Goal: Information Seeking & Learning: Learn about a topic

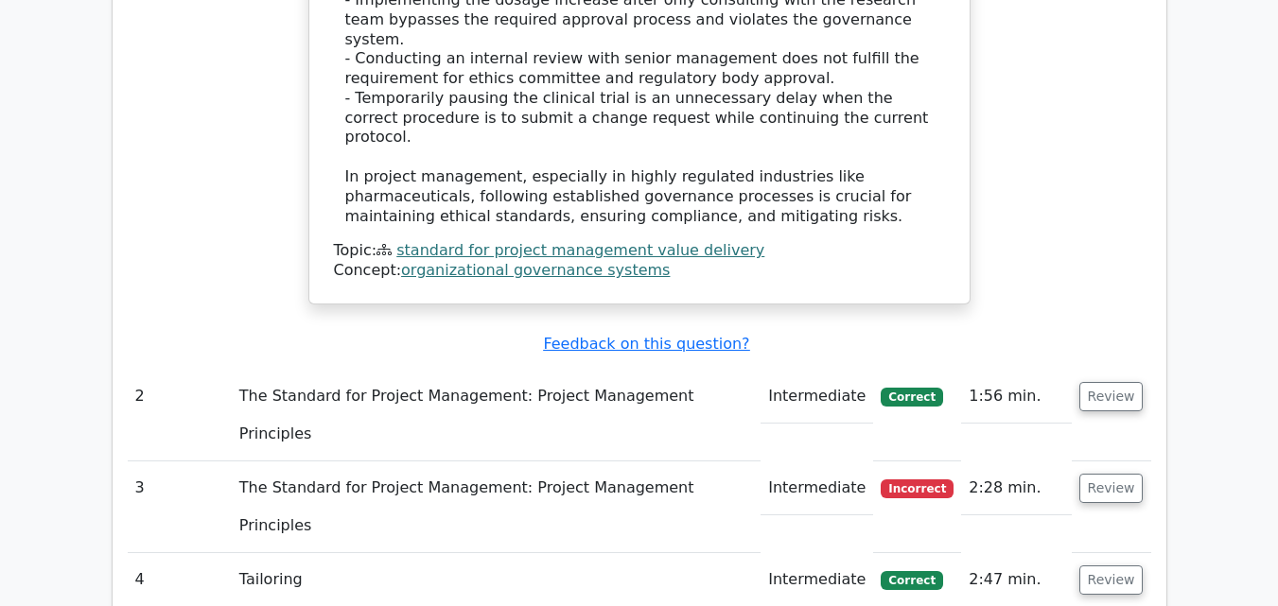
scroll to position [2837, 0]
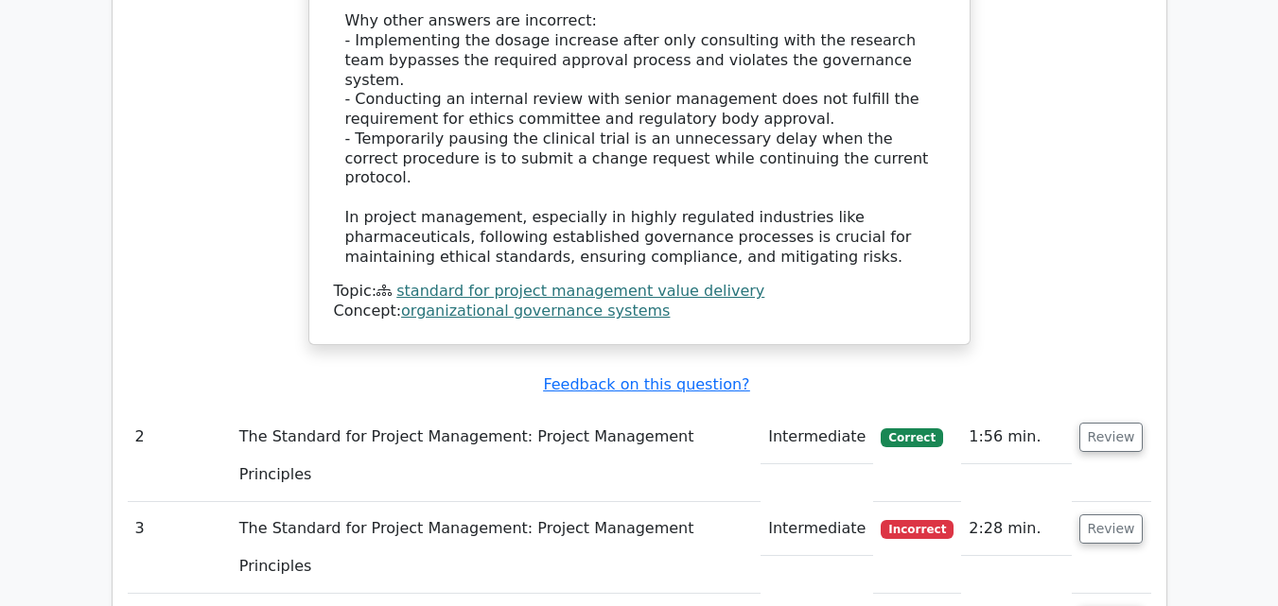
scroll to position [2743, 0]
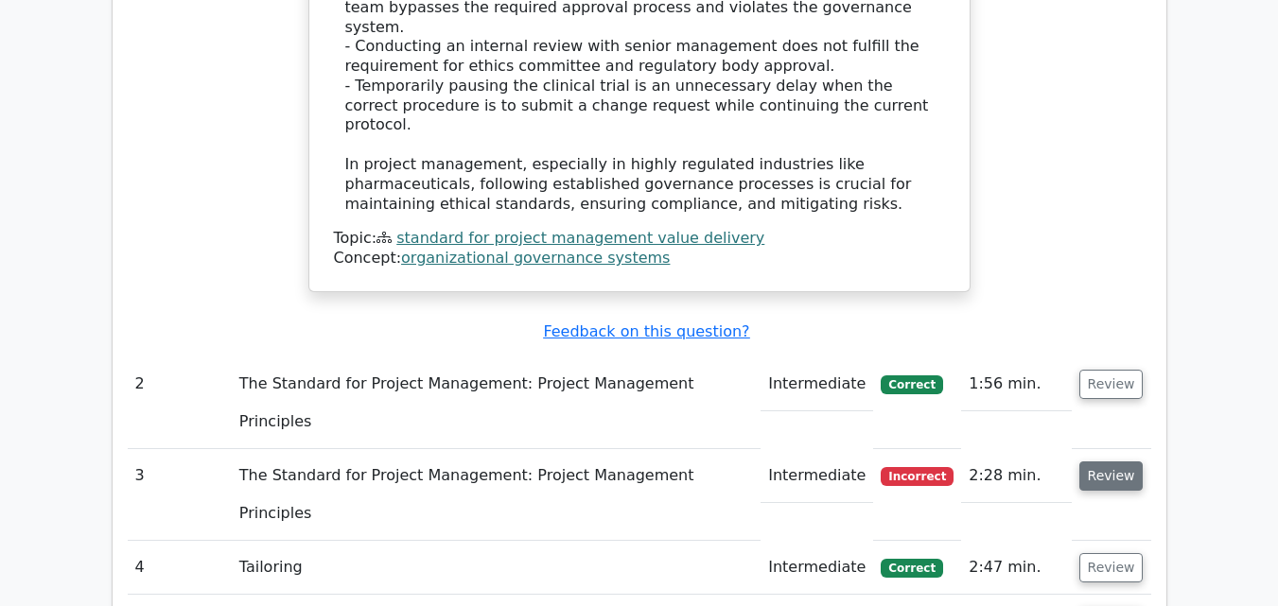
click at [1104, 462] on button "Review" at bounding box center [1111, 476] width 64 height 29
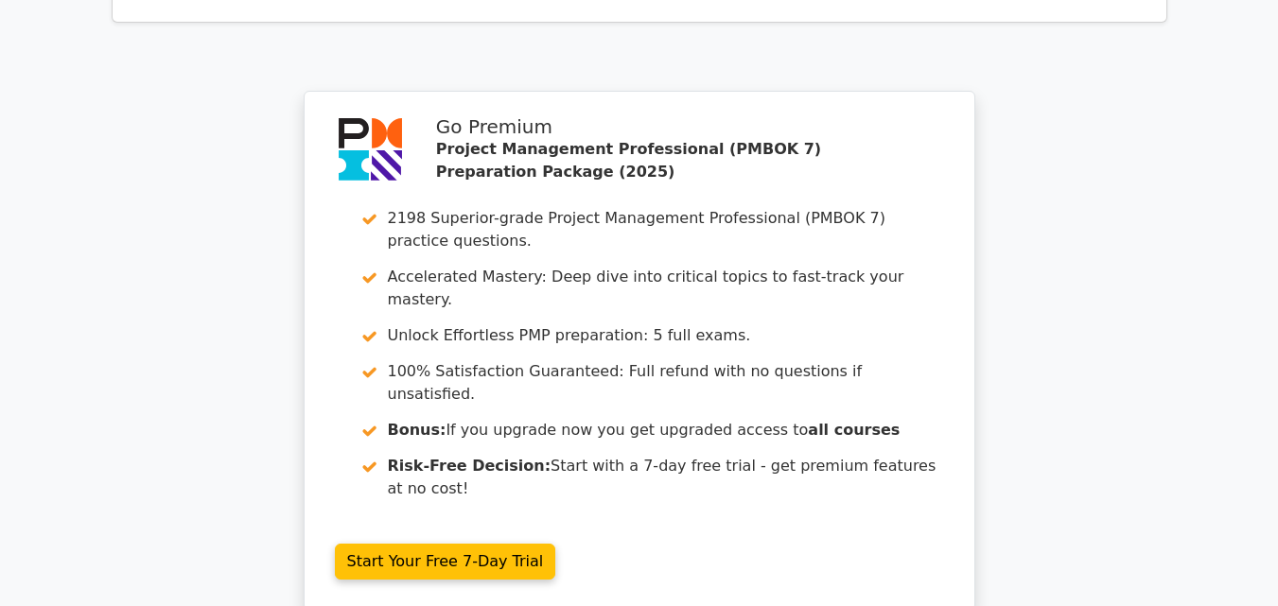
scroll to position [5197, 0]
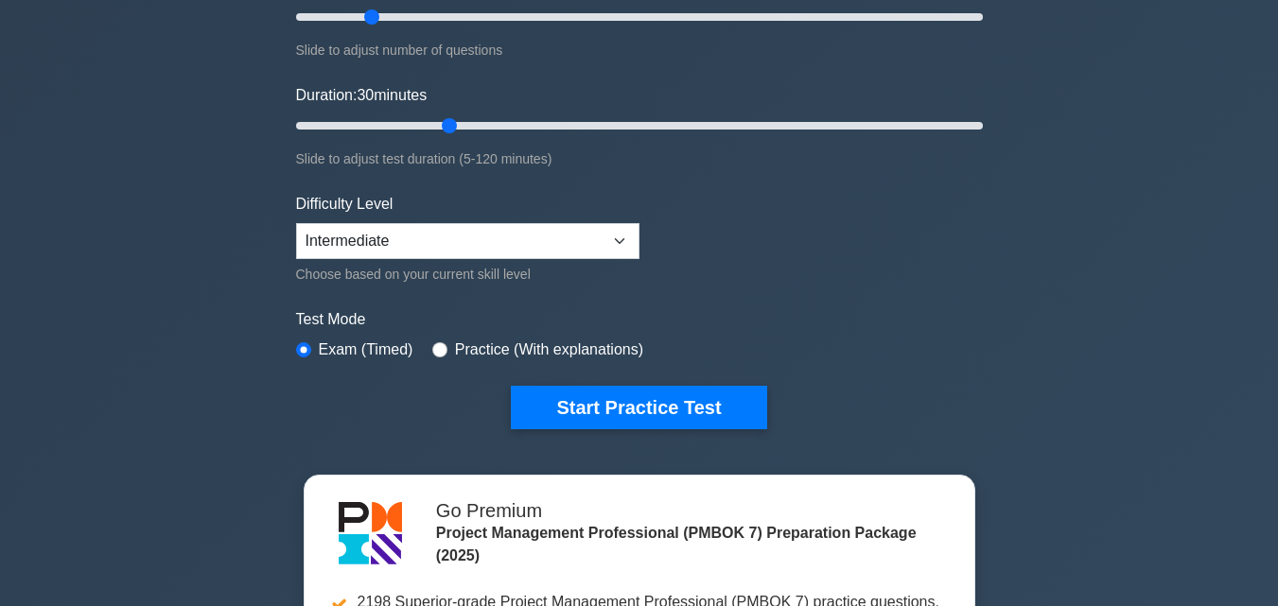
scroll to position [95, 0]
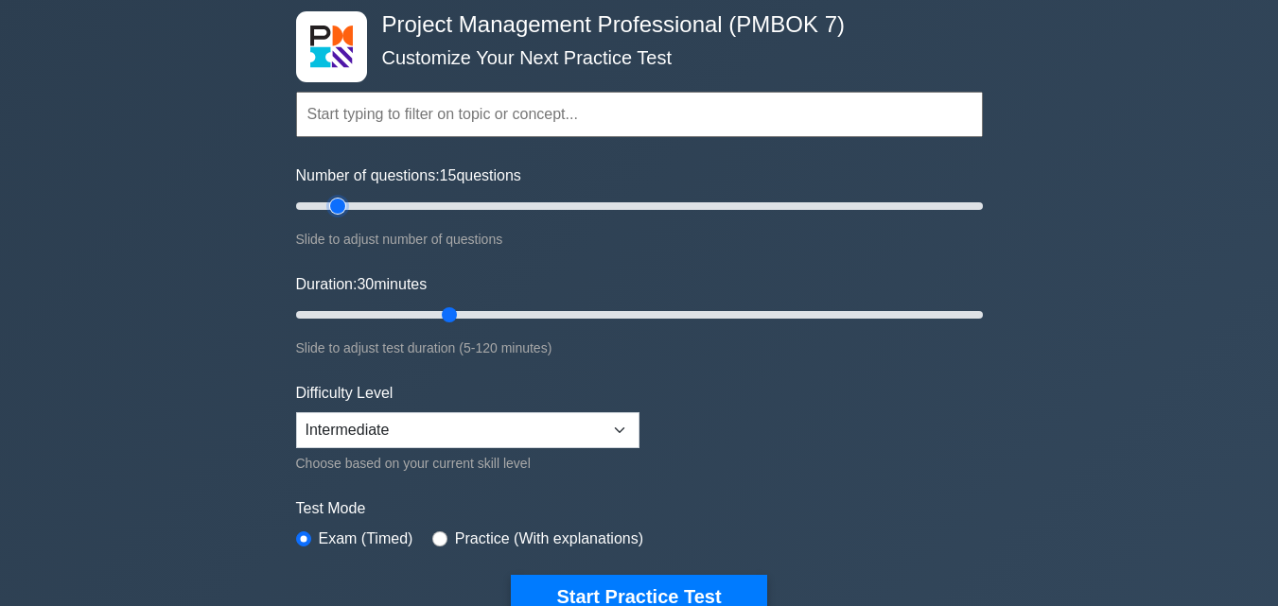
drag, startPoint x: 370, startPoint y: 207, endPoint x: 338, endPoint y: 222, distance: 35.5
type input "15"
click at [338, 218] on input "Number of questions: 15 questions" at bounding box center [639, 206] width 687 height 23
drag, startPoint x: 440, startPoint y: 314, endPoint x: 354, endPoint y: 321, distance: 86.3
type input "15"
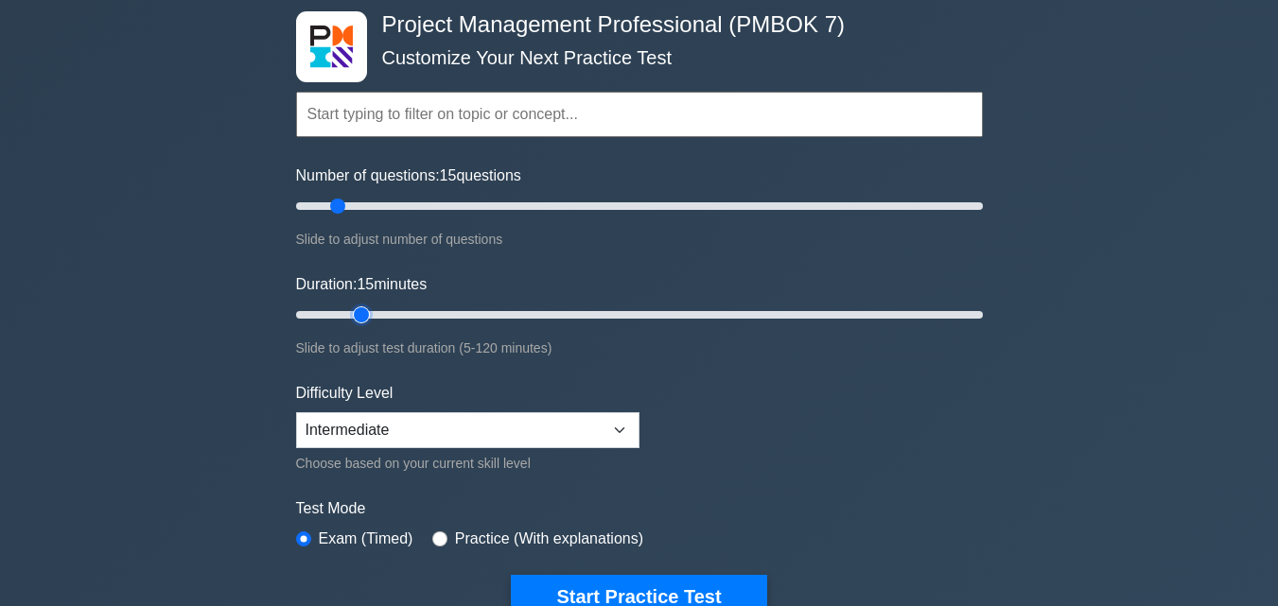
click at [354, 321] on input "Duration: 15 minutes" at bounding box center [639, 315] width 687 height 23
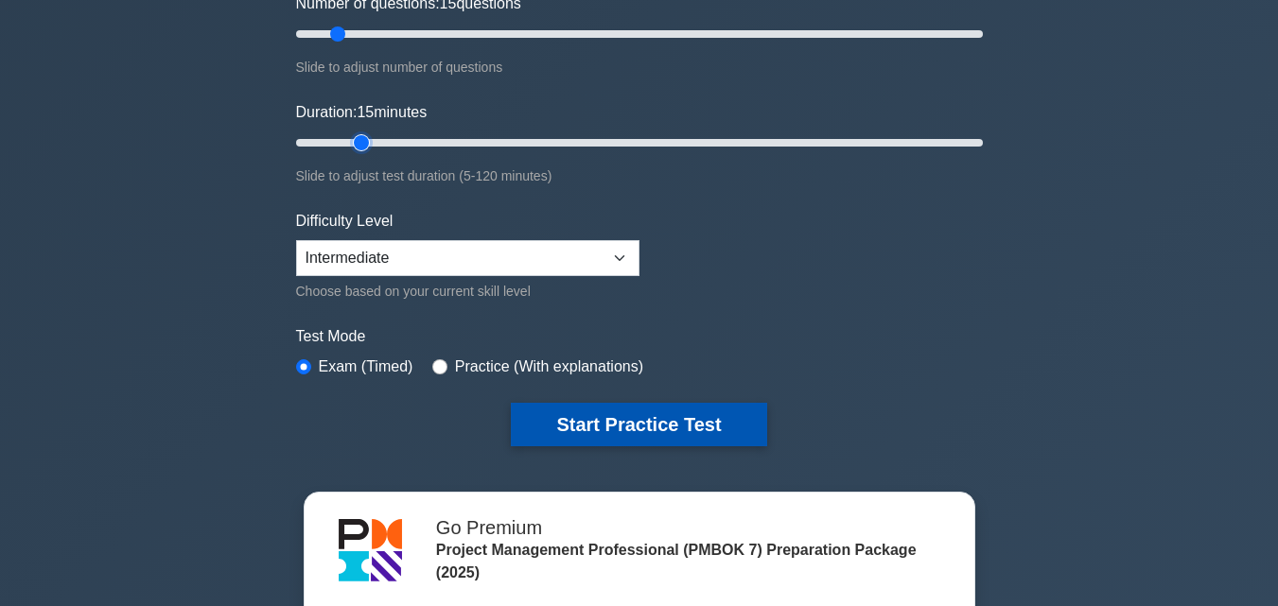
scroll to position [284, 0]
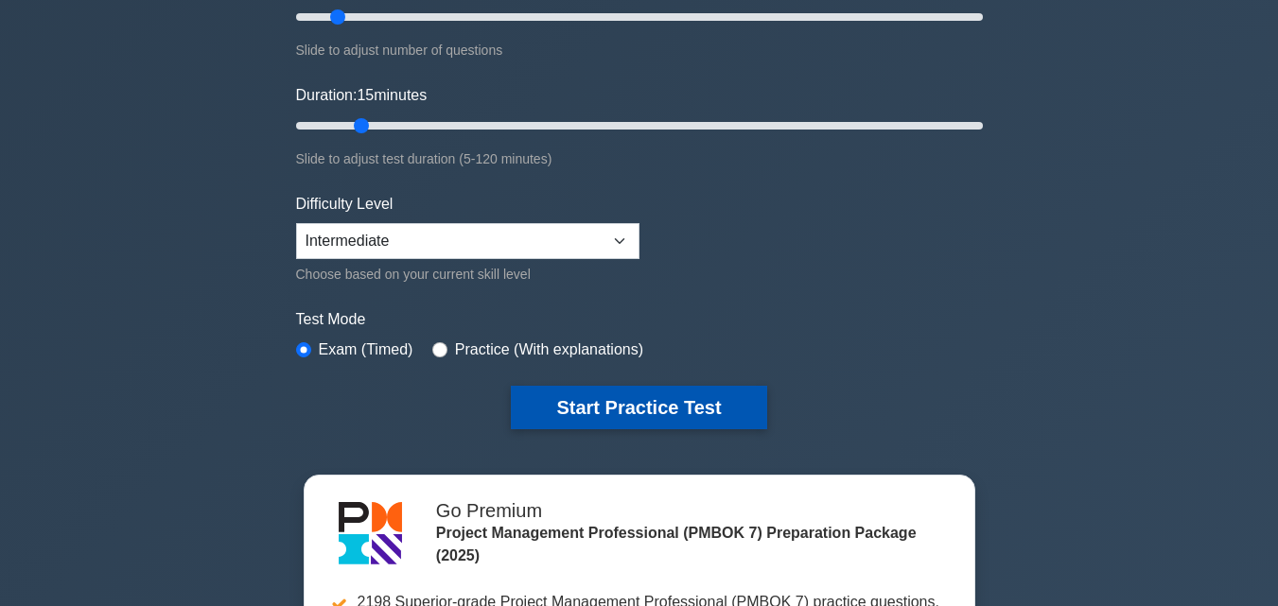
click at [577, 420] on button "Start Practice Test" at bounding box center [638, 408] width 255 height 44
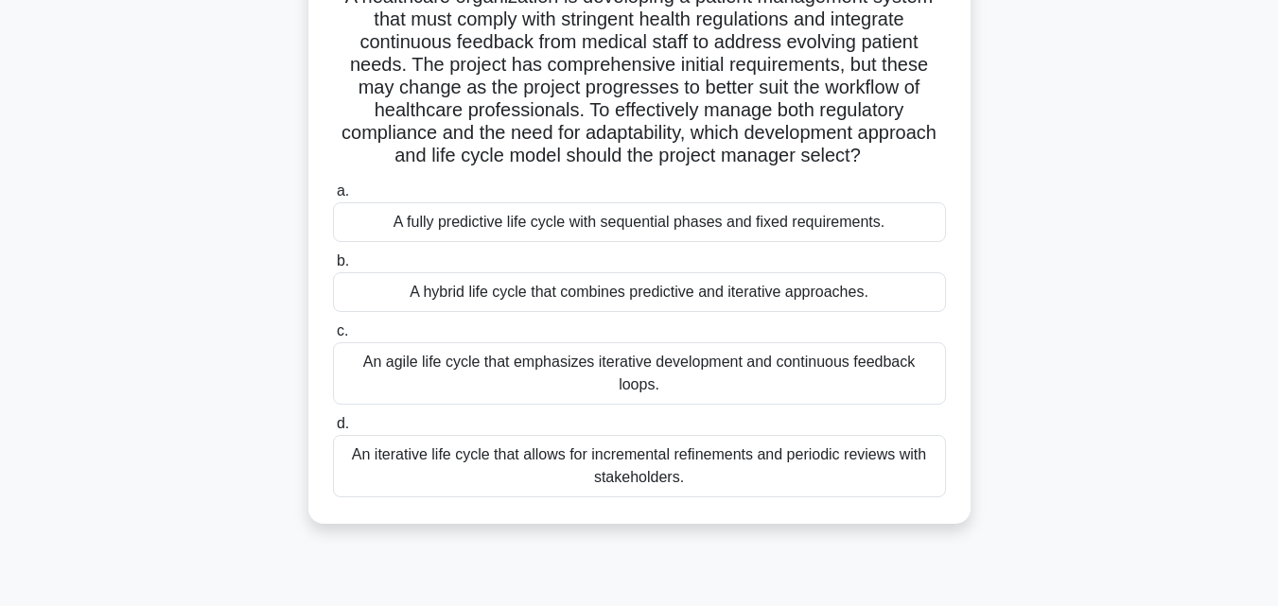
scroll to position [189, 0]
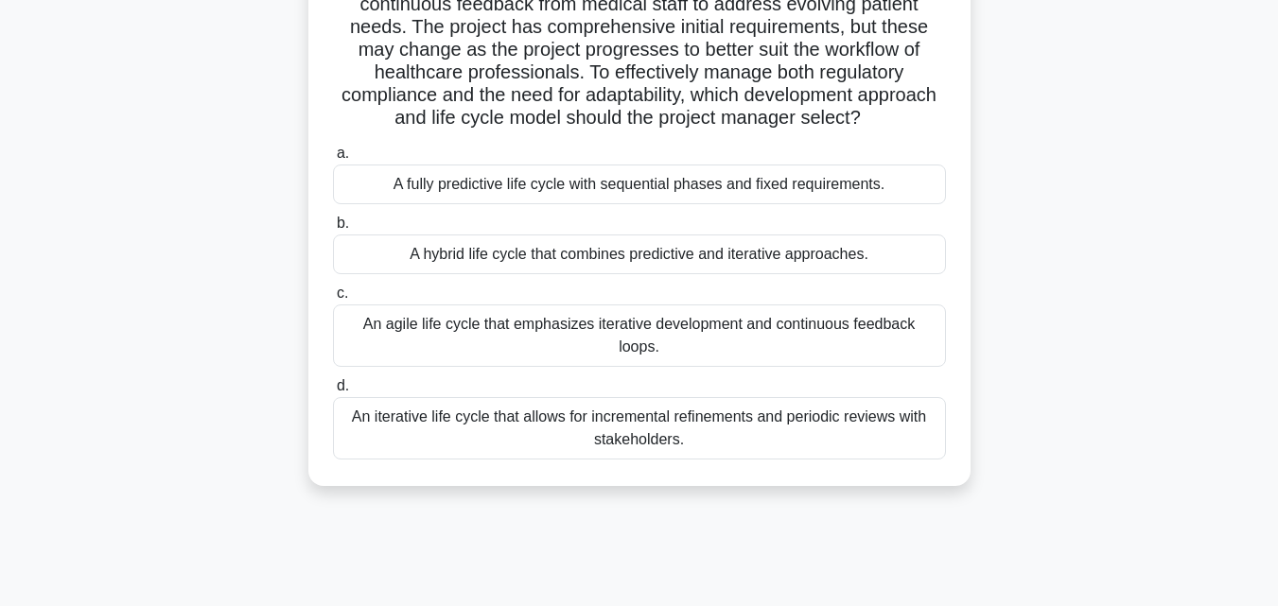
click at [608, 336] on div "An agile life cycle that emphasizes iterative development and continuous feedba…" at bounding box center [639, 336] width 613 height 62
click at [333, 300] on input "c. An agile life cycle that emphasizes iterative development and continuous fee…" at bounding box center [333, 294] width 0 height 12
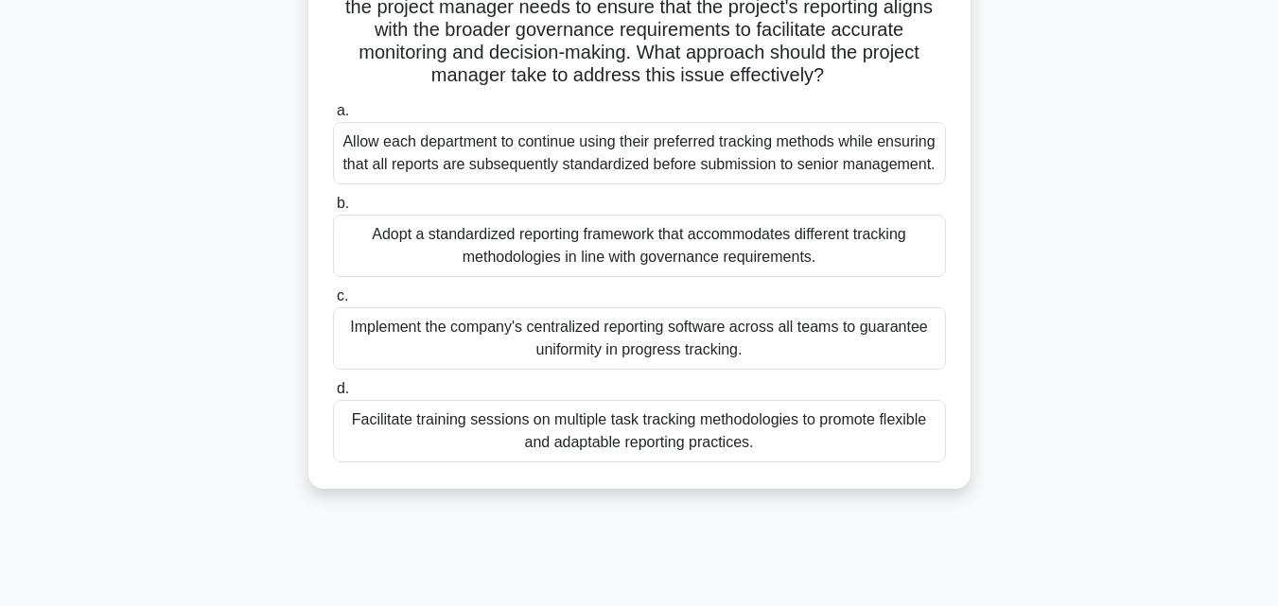
scroll to position [378, 0]
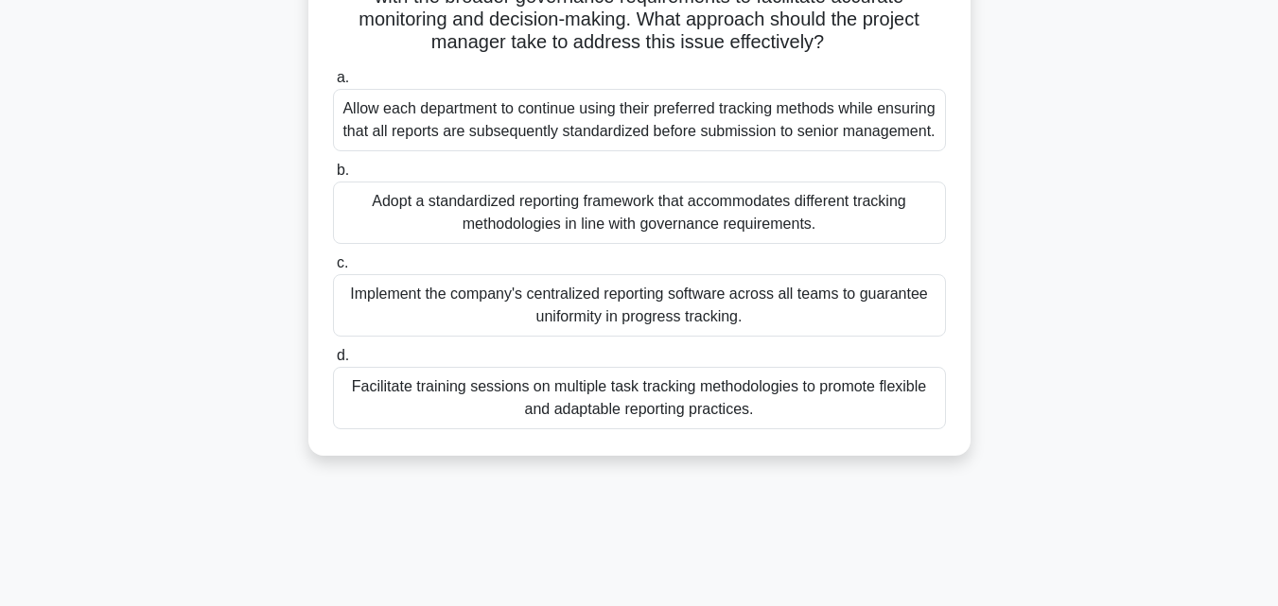
click at [440, 136] on div "Allow each department to continue using their preferred tracking methods while …" at bounding box center [639, 120] width 613 height 62
click at [442, 151] on div "Allow each department to continue using their preferred tracking methods while …" at bounding box center [639, 120] width 613 height 62
click at [333, 84] on input "a. Allow each department to continue using their preferred tracking methods whi…" at bounding box center [333, 78] width 0 height 12
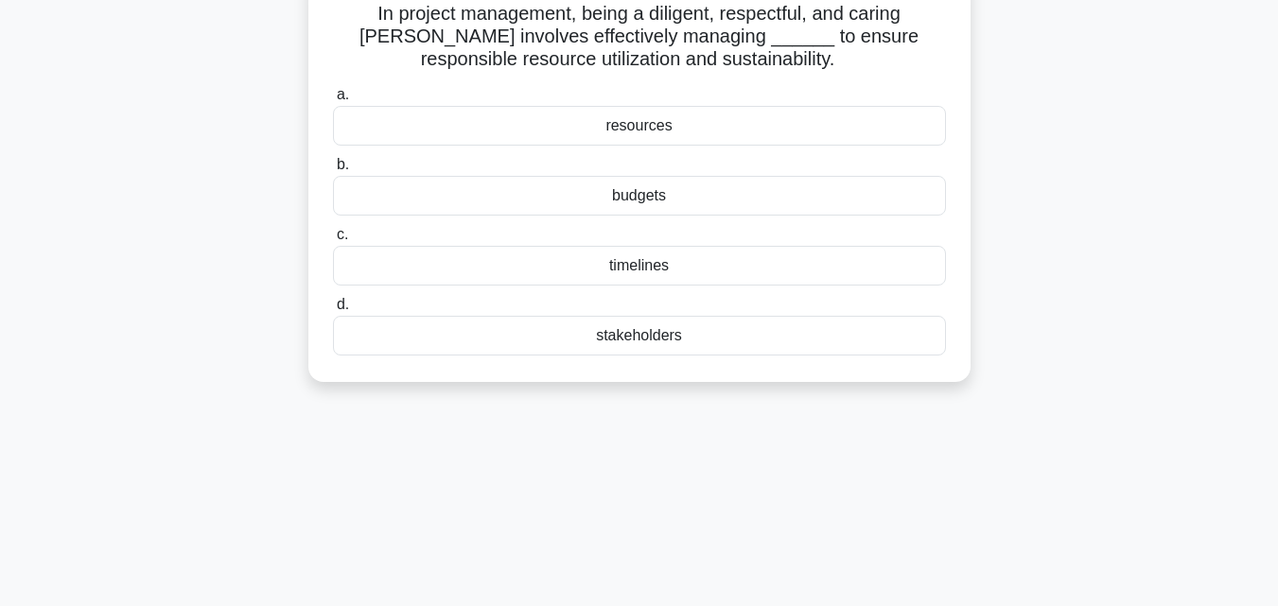
scroll to position [0, 0]
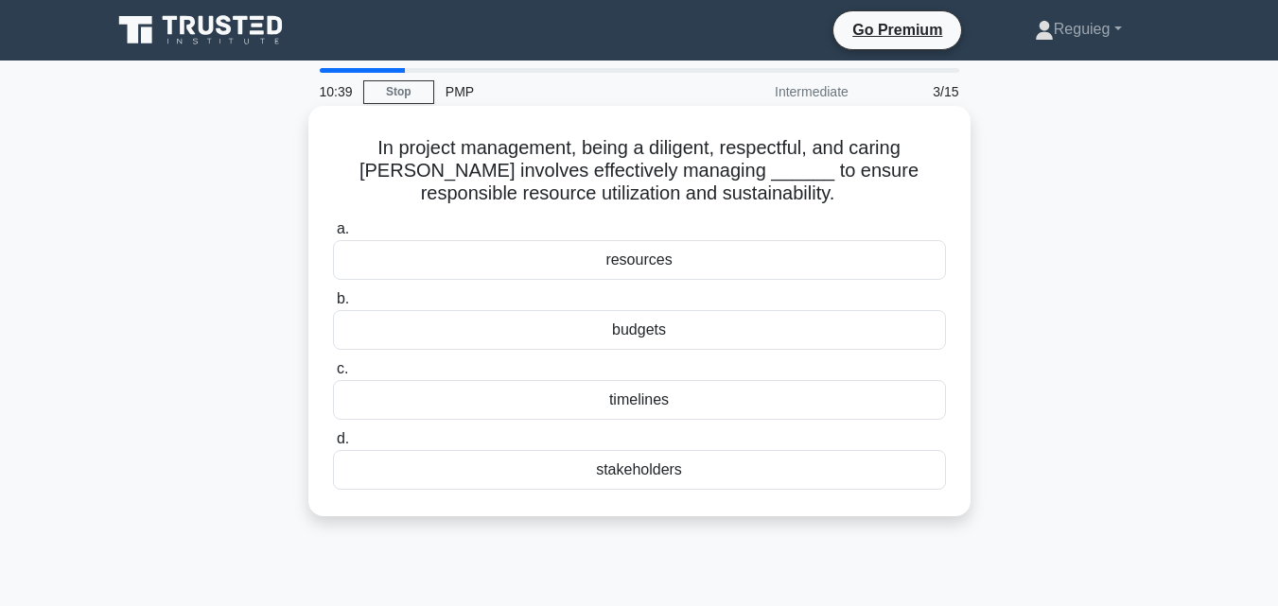
click at [654, 336] on div "budgets" at bounding box center [639, 330] width 613 height 40
click at [333, 305] on input "b. budgets" at bounding box center [333, 299] width 0 height 12
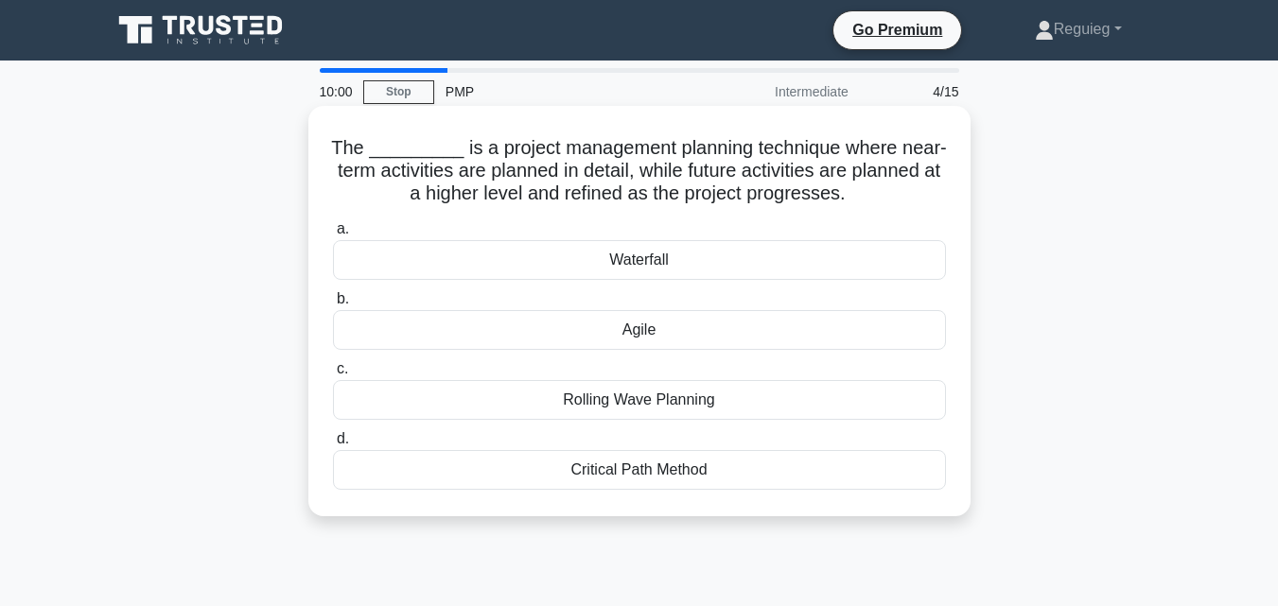
click at [617, 471] on div "Critical Path Method" at bounding box center [639, 470] width 613 height 40
click at [333, 445] on input "d. Critical Path Method" at bounding box center [333, 439] width 0 height 12
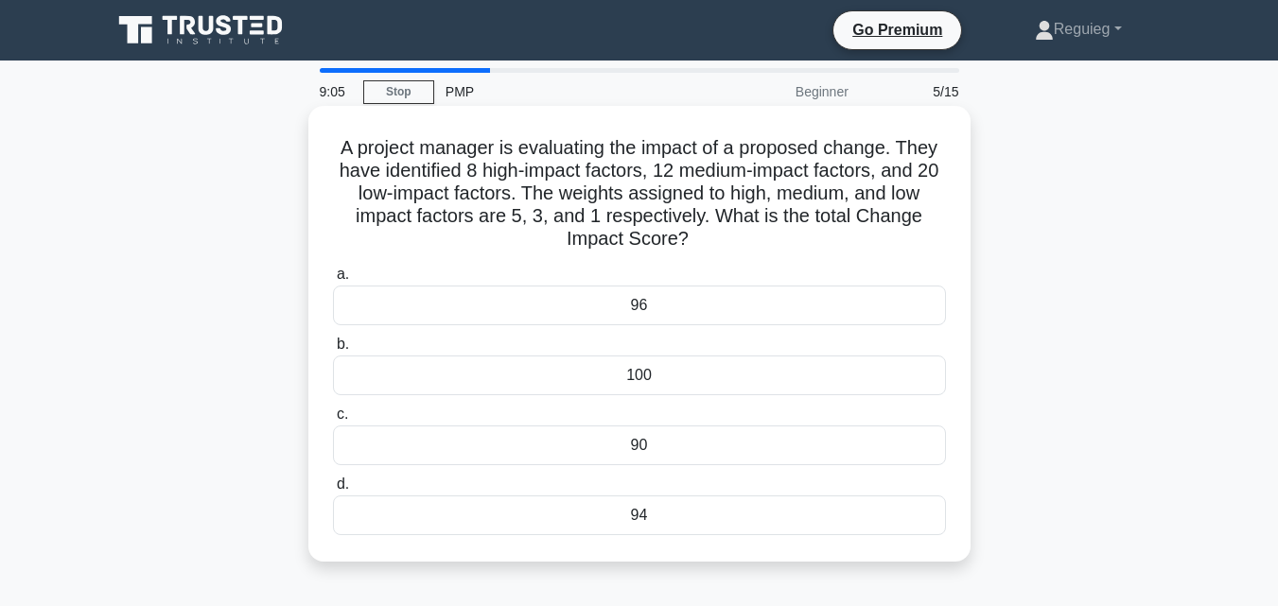
click at [535, 375] on div "100" at bounding box center [639, 376] width 613 height 40
click at [333, 351] on input "b. 100" at bounding box center [333, 345] width 0 height 12
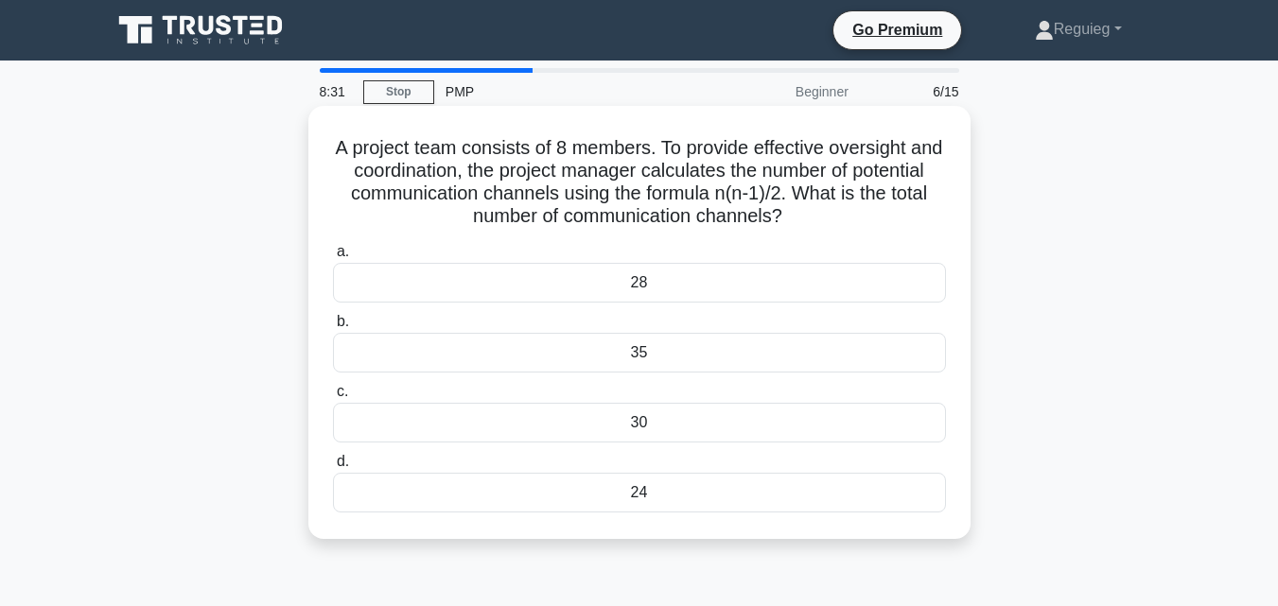
click at [563, 284] on div "28" at bounding box center [639, 283] width 613 height 40
click at [333, 258] on input "a. 28" at bounding box center [333, 252] width 0 height 12
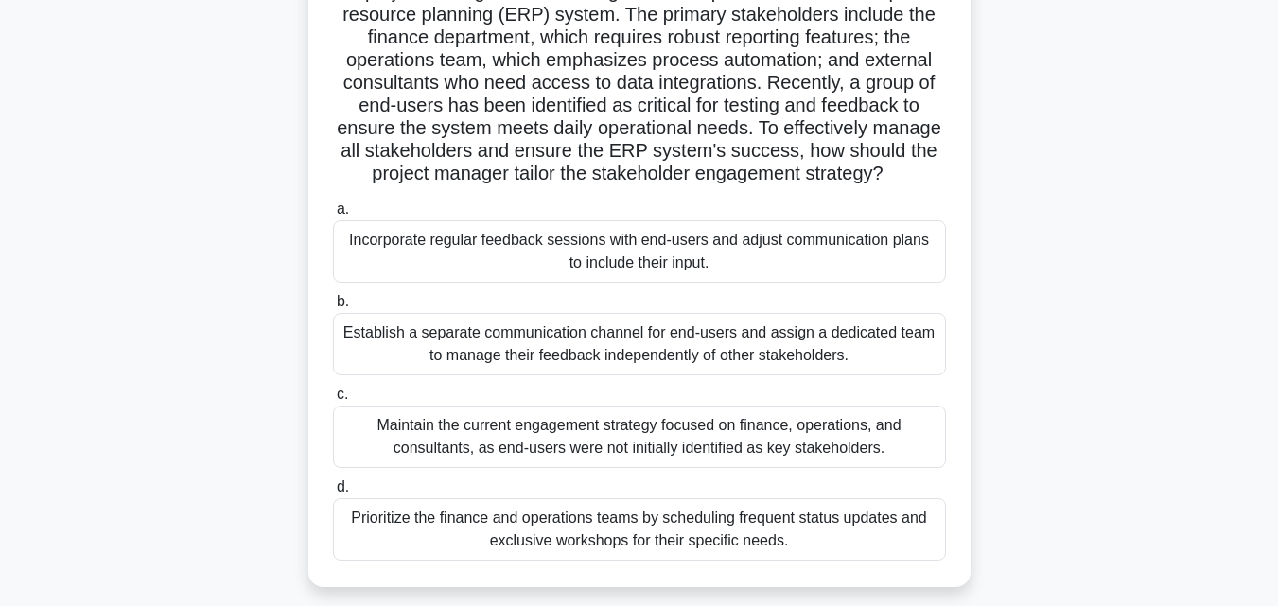
scroll to position [189, 0]
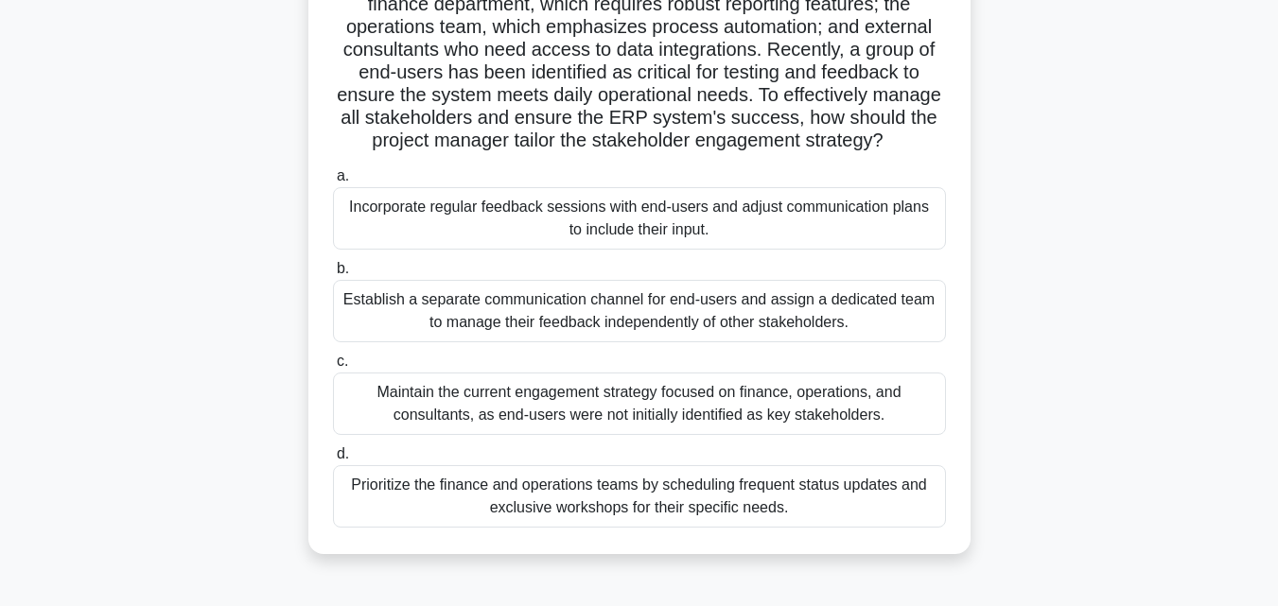
click at [555, 320] on div "Establish a separate communication channel for end-users and assign a dedicated…" at bounding box center [639, 311] width 613 height 62
click at [333, 275] on input "b. Establish a separate communication channel for end-users and assign a dedica…" at bounding box center [333, 269] width 0 height 12
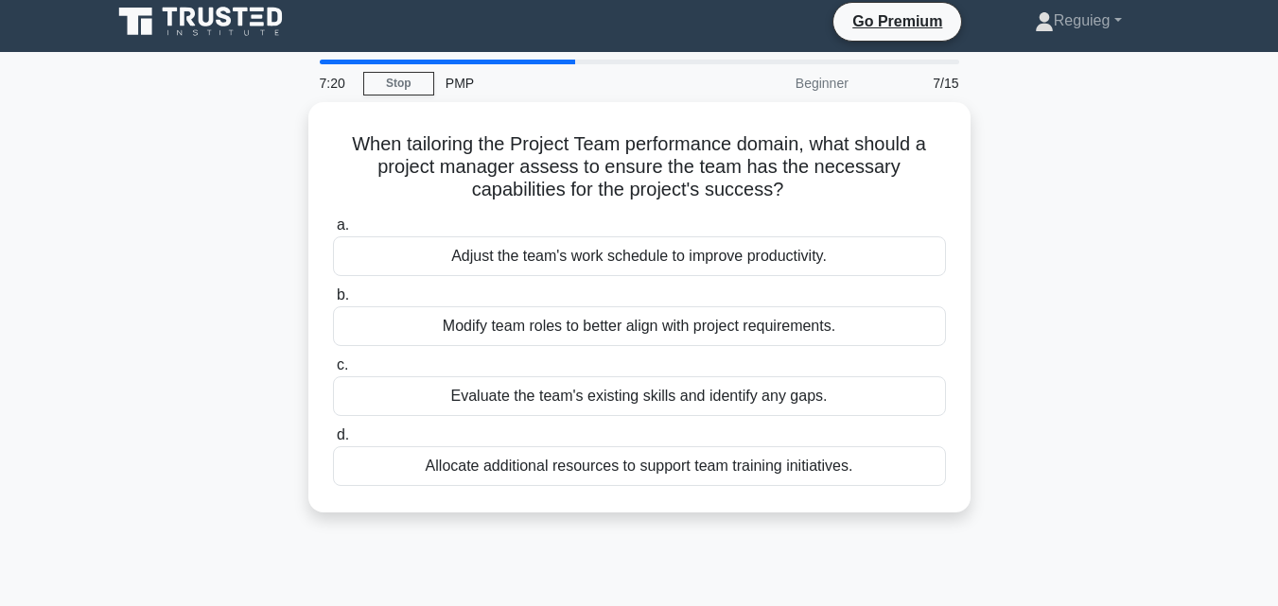
scroll to position [0, 0]
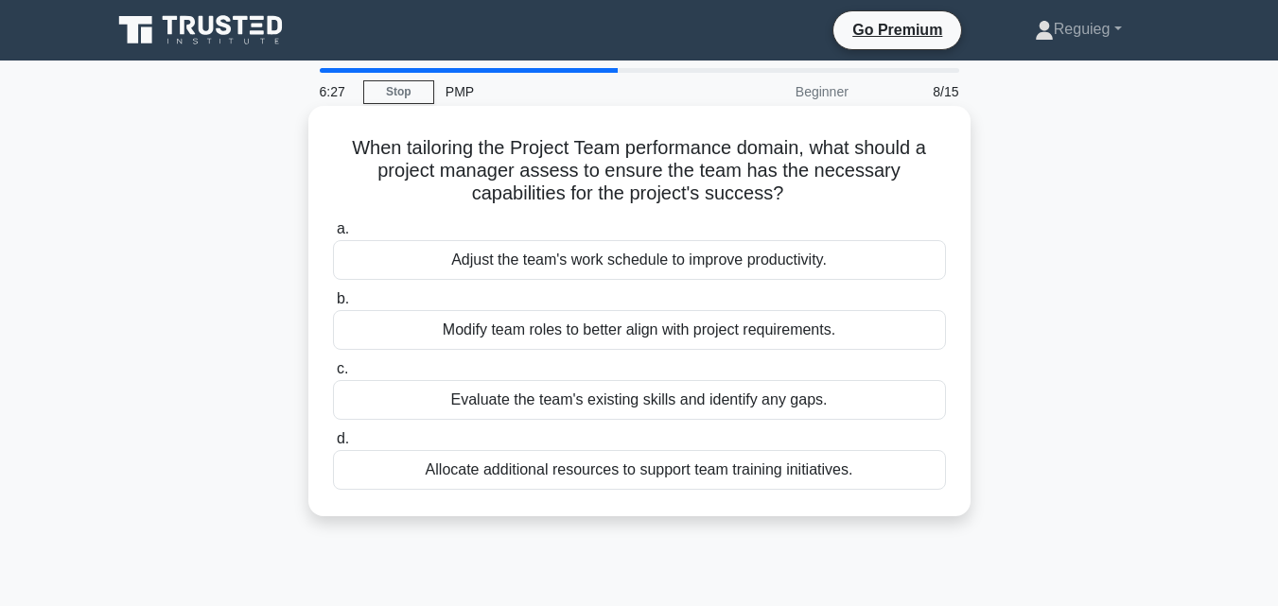
click at [556, 396] on div "Evaluate the team's existing skills and identify any gaps." at bounding box center [639, 400] width 613 height 40
click at [333, 375] on input "c. Evaluate the team's existing skills and identify any gaps." at bounding box center [333, 369] width 0 height 12
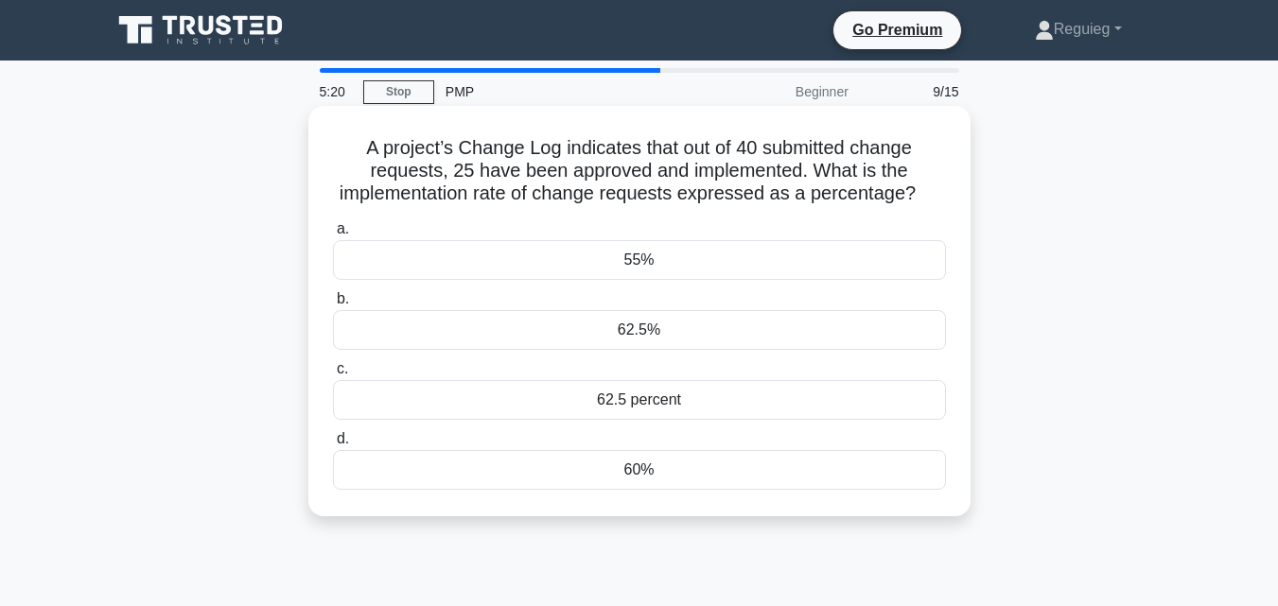
click at [651, 337] on div "62.5%" at bounding box center [639, 330] width 613 height 40
click at [333, 305] on input "b. 62.5%" at bounding box center [333, 299] width 0 height 12
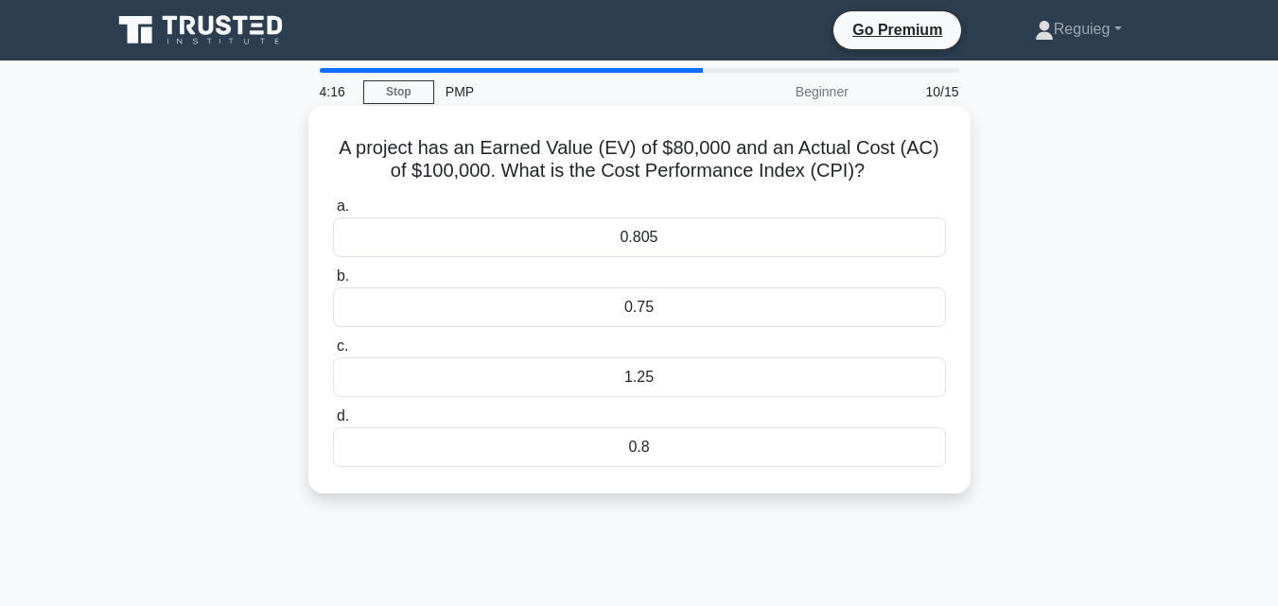
click at [671, 375] on div "1.25" at bounding box center [639, 378] width 613 height 40
click at [333, 353] on input "c. 1.25" at bounding box center [333, 346] width 0 height 12
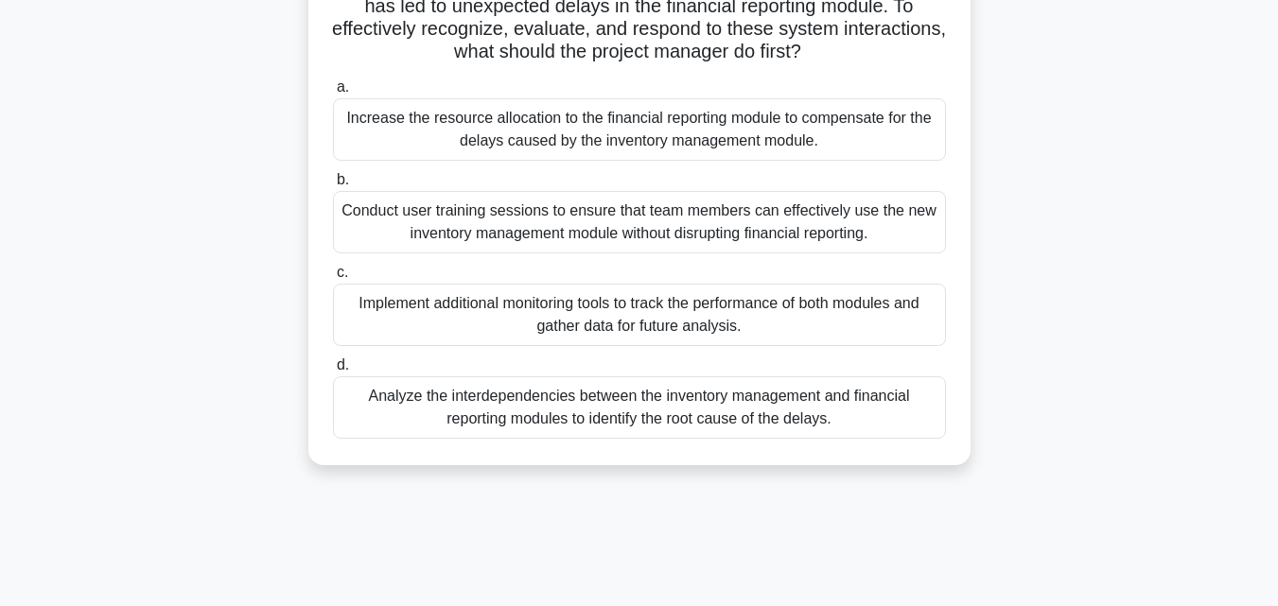
scroll to position [189, 0]
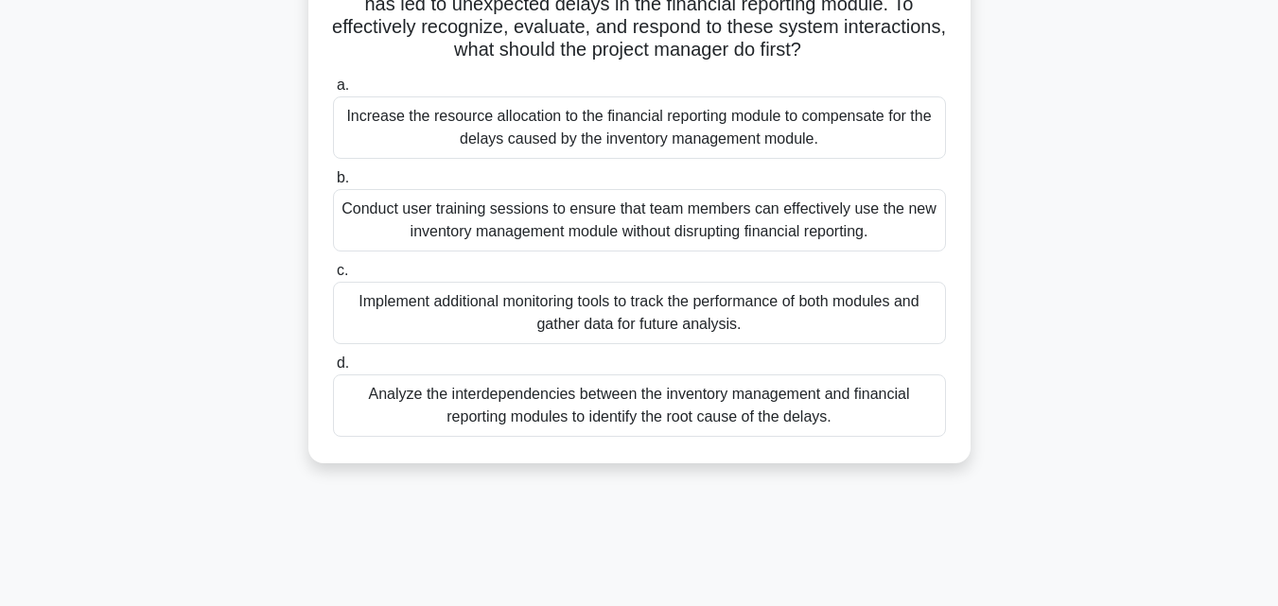
click at [632, 422] on div "Analyze the interdependencies between the inventory management and financial re…" at bounding box center [639, 406] width 613 height 62
click at [333, 370] on input "d. Analyze the interdependencies between the inventory management and financial…" at bounding box center [333, 364] width 0 height 12
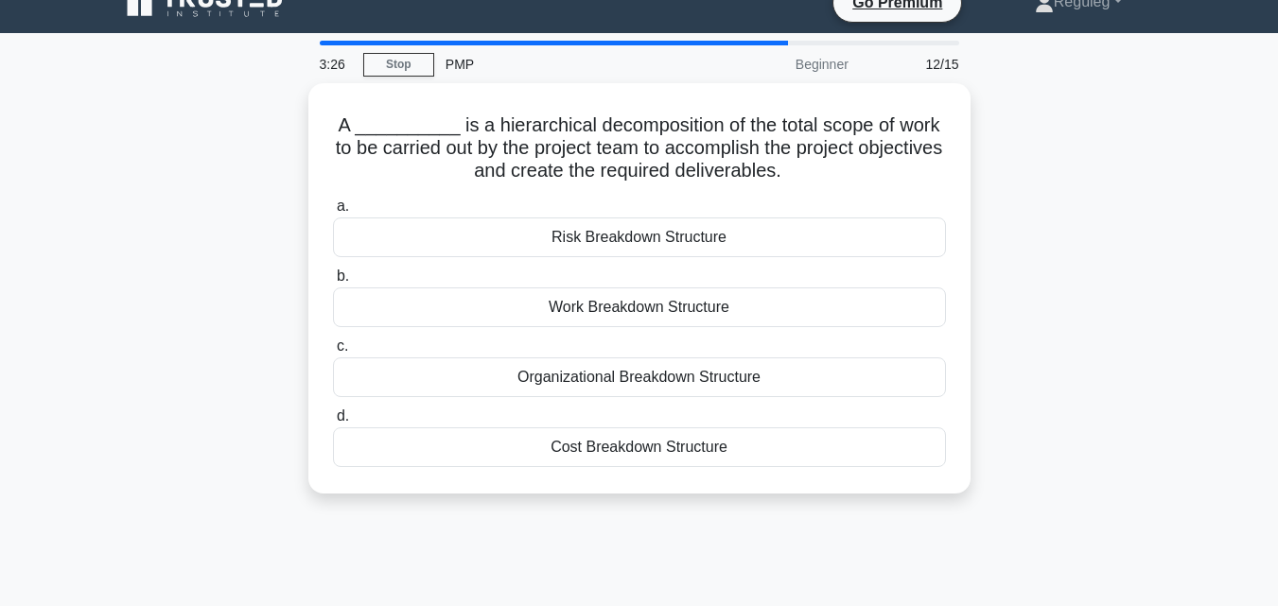
scroll to position [0, 0]
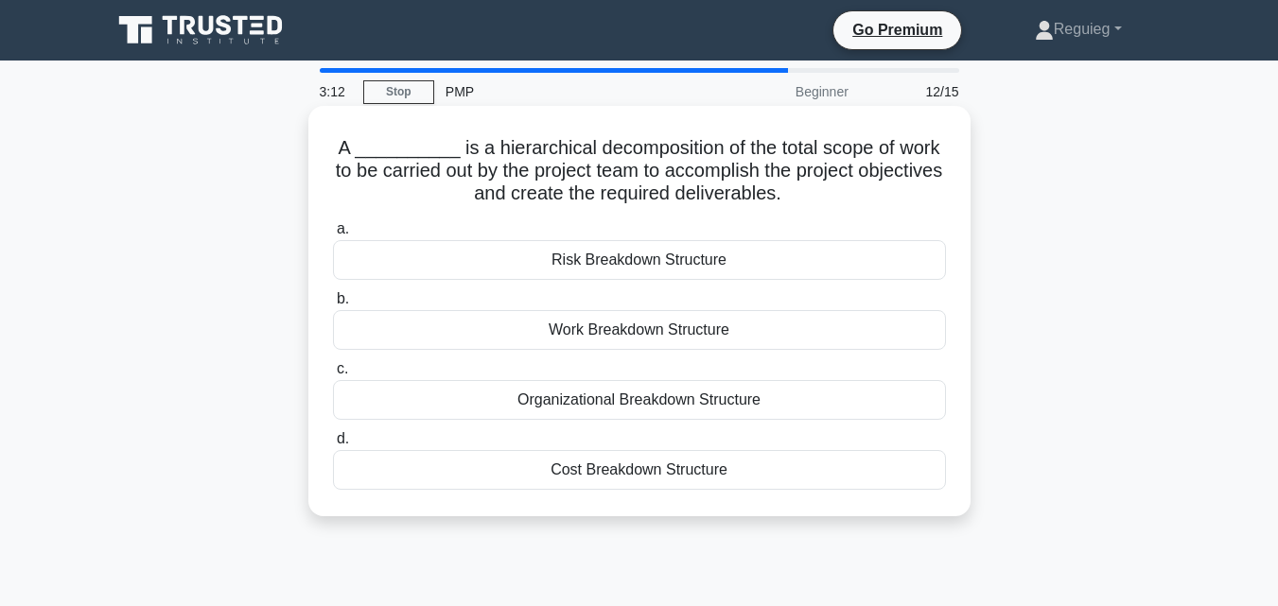
click at [656, 335] on div "Work Breakdown Structure" at bounding box center [639, 330] width 613 height 40
click at [333, 305] on input "b. Work Breakdown Structure" at bounding box center [333, 299] width 0 height 12
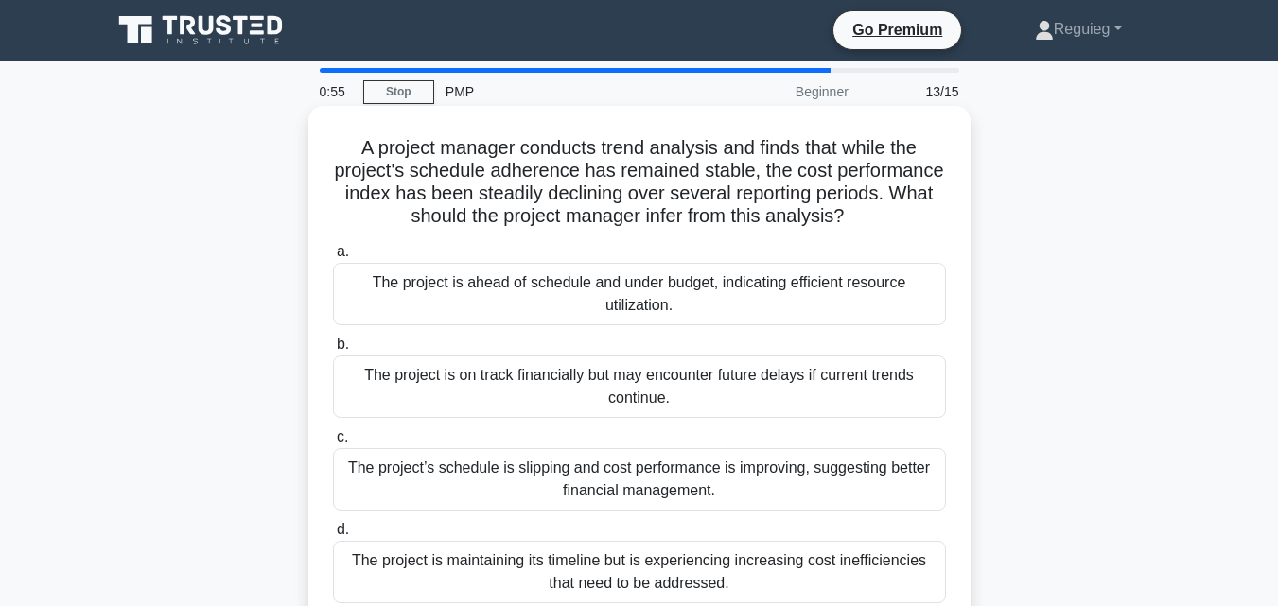
click at [567, 305] on div "The project is ahead of schedule and under budget, indicating efficient resourc…" at bounding box center [639, 294] width 613 height 62
click at [333, 258] on input "a. The project is ahead of schedule and under budget, indicating efficient reso…" at bounding box center [333, 252] width 0 height 12
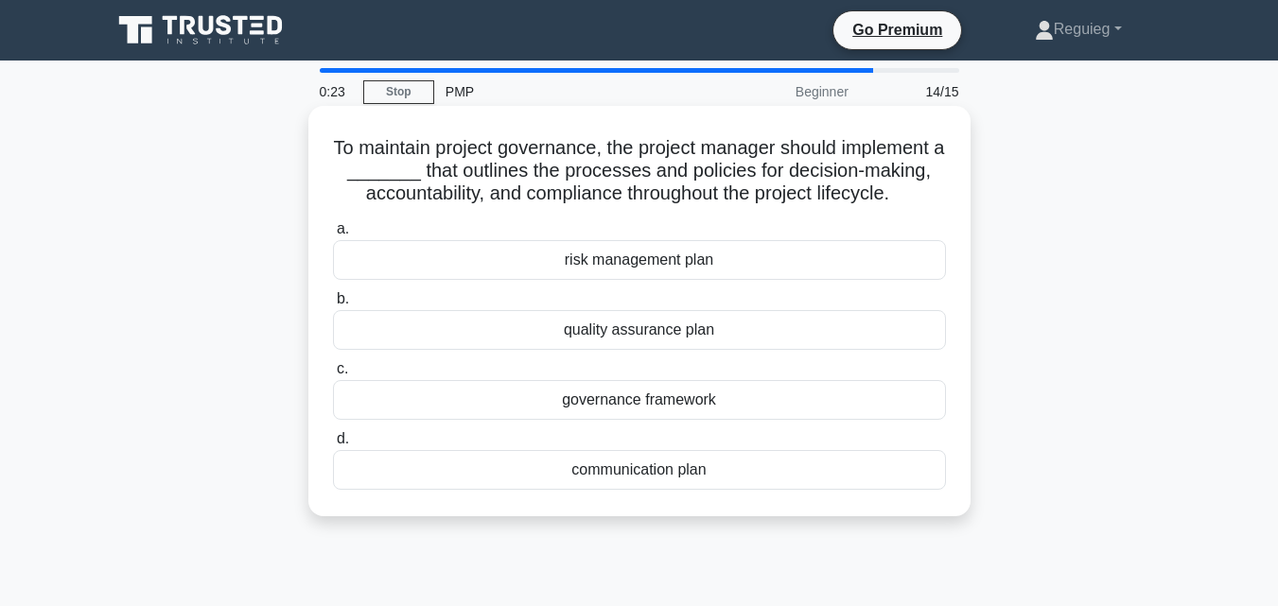
click at [683, 468] on div "communication plan" at bounding box center [639, 470] width 613 height 40
click at [333, 445] on input "d. communication plan" at bounding box center [333, 439] width 0 height 12
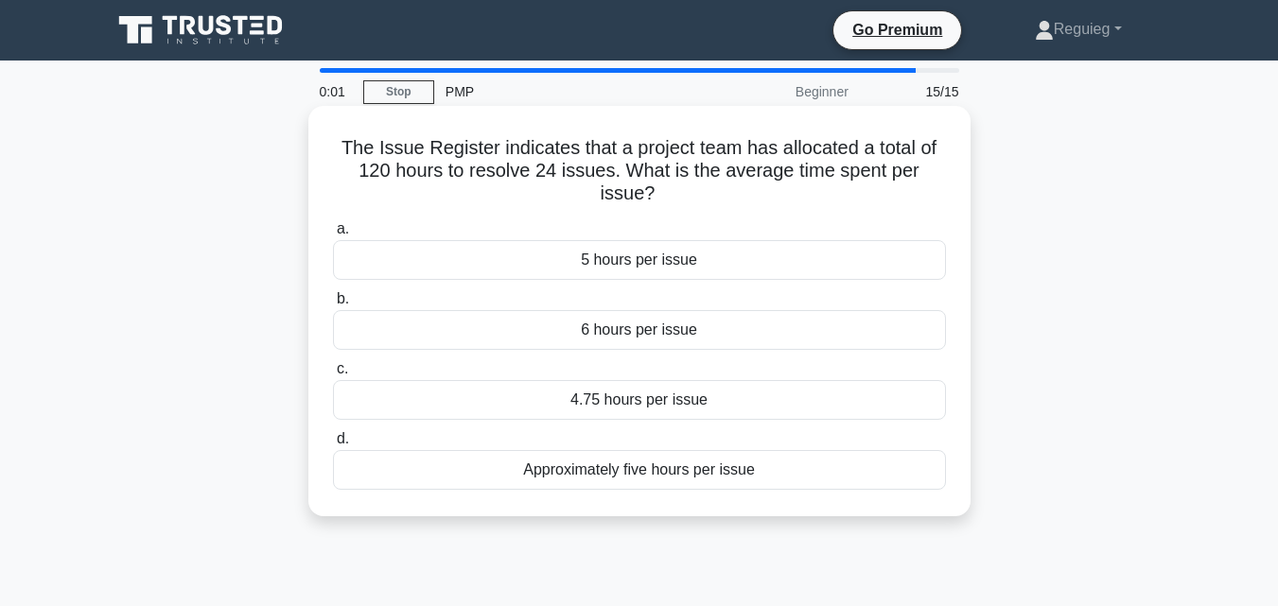
click at [604, 321] on div "6 hours per issue" at bounding box center [639, 330] width 613 height 40
click at [333, 305] on input "b. 6 hours per issue" at bounding box center [333, 299] width 0 height 12
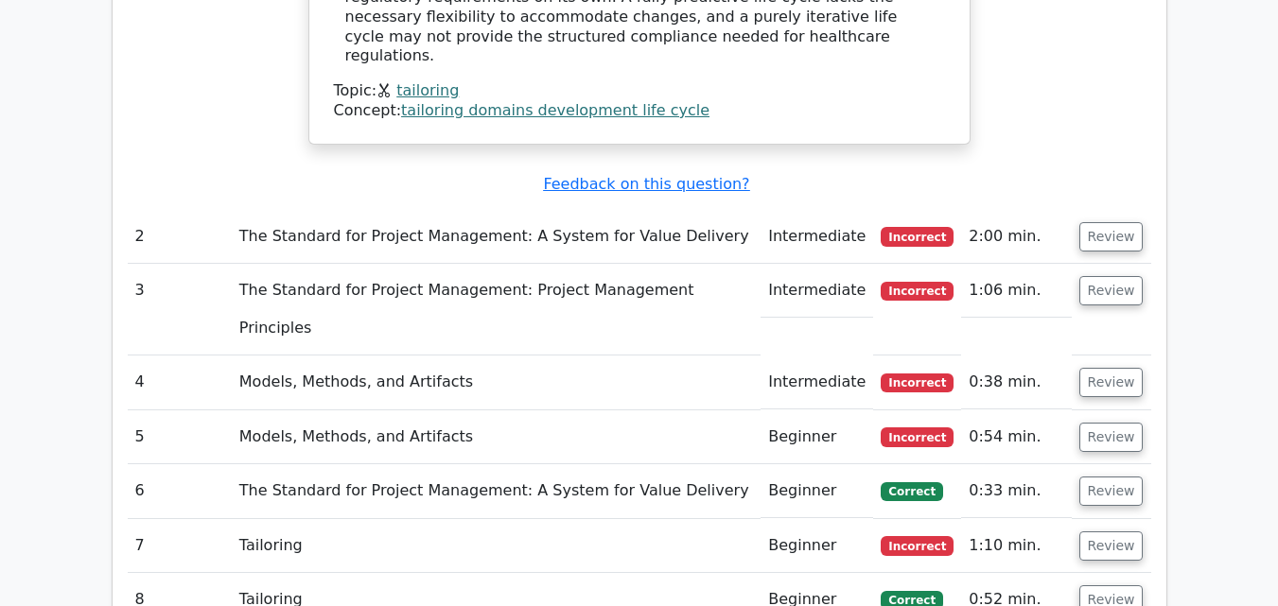
scroll to position [2270, 0]
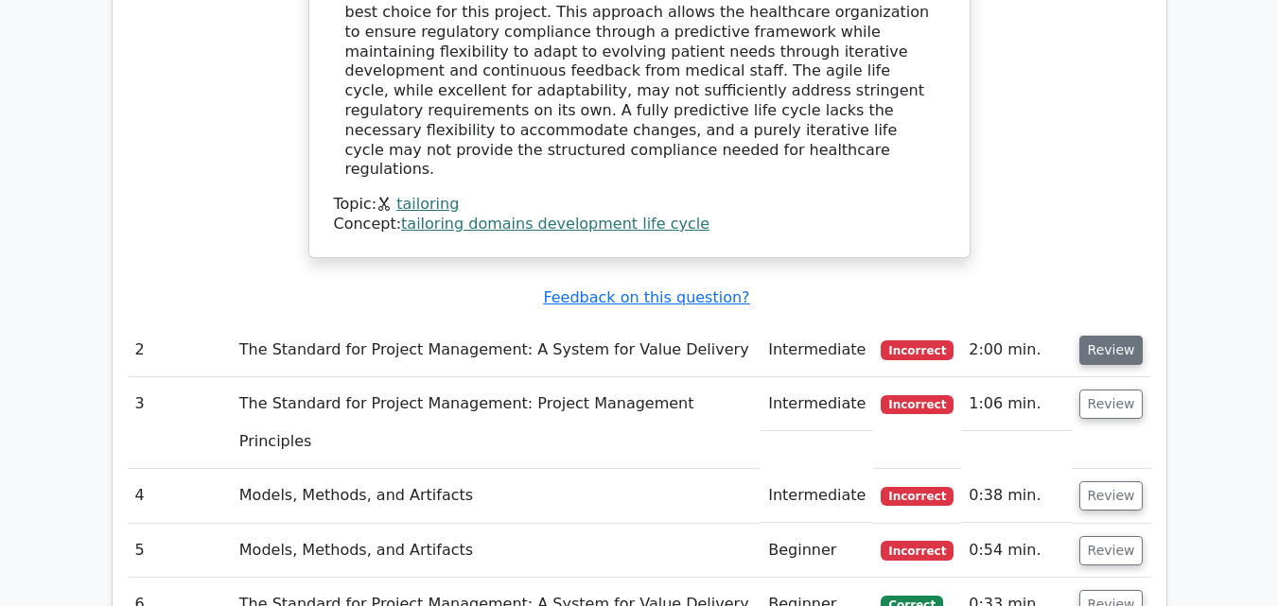
click at [1098, 336] on button "Review" at bounding box center [1111, 350] width 64 height 29
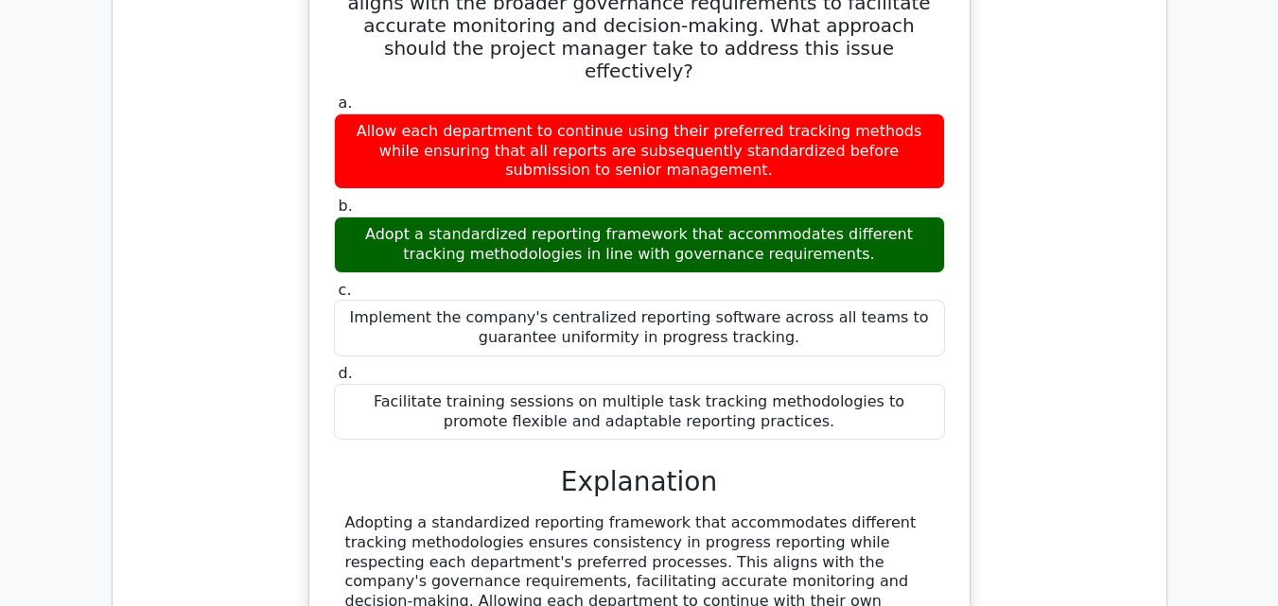
scroll to position [3405, 0]
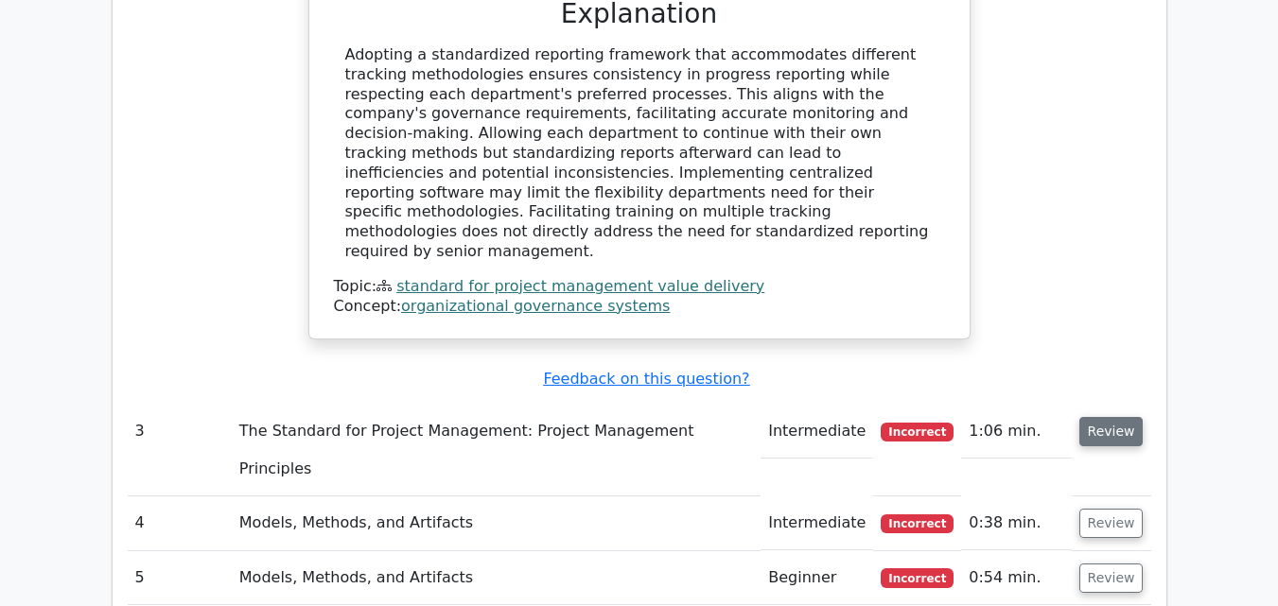
click at [1090, 417] on button "Review" at bounding box center [1111, 431] width 64 height 29
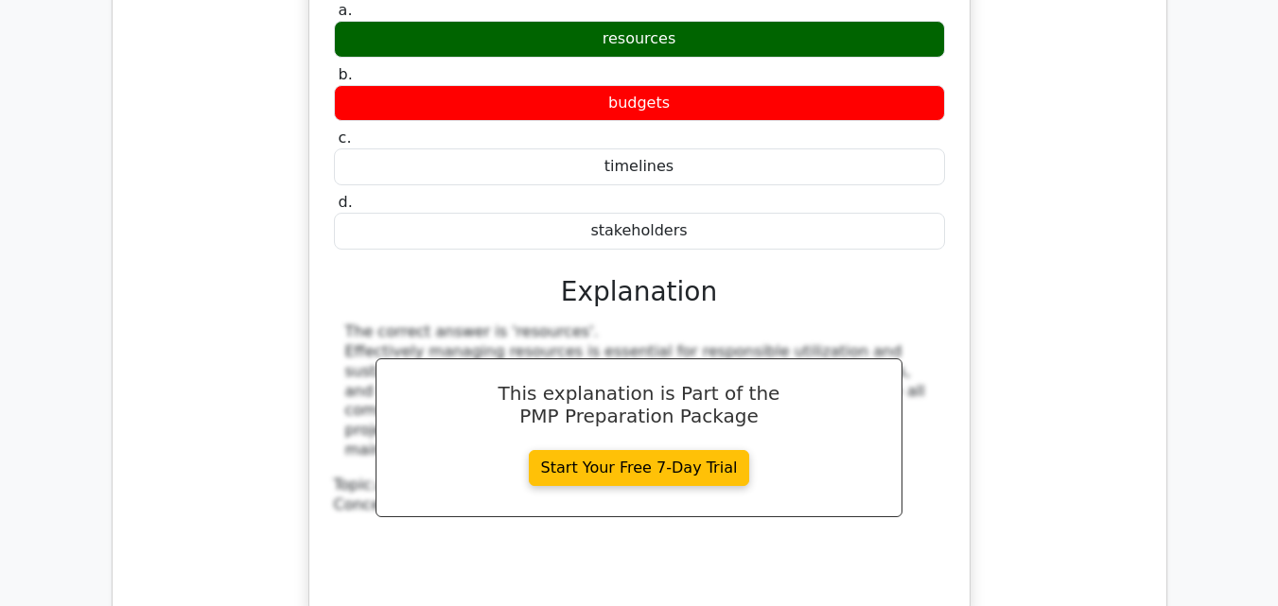
scroll to position [4067, 0]
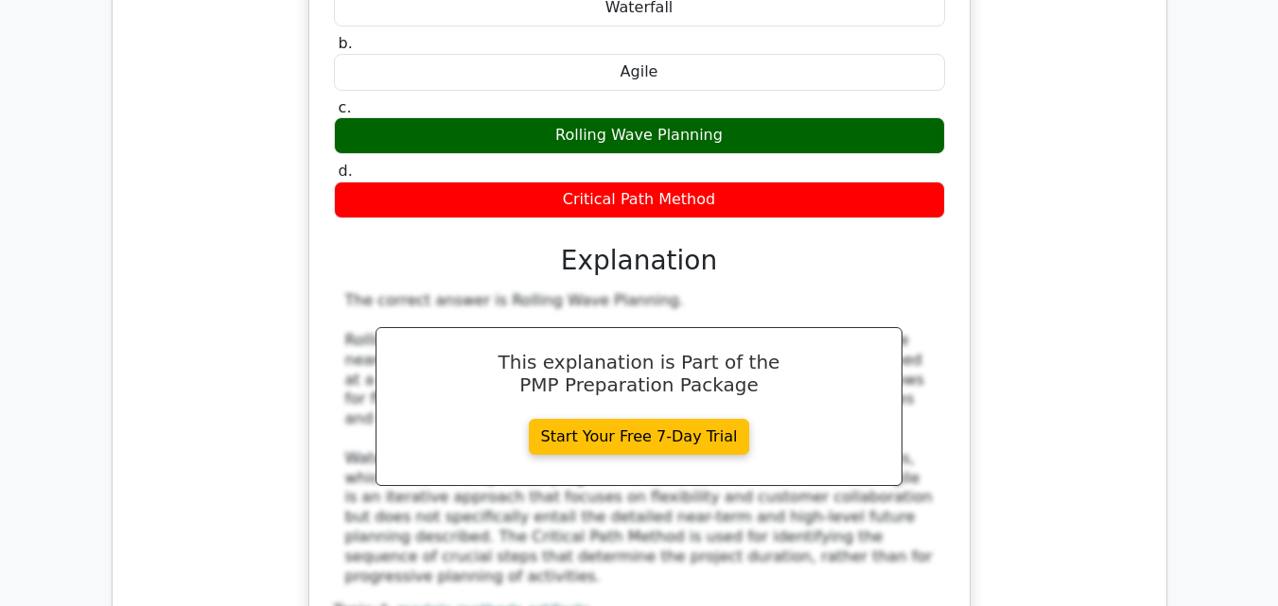
scroll to position [4918, 0]
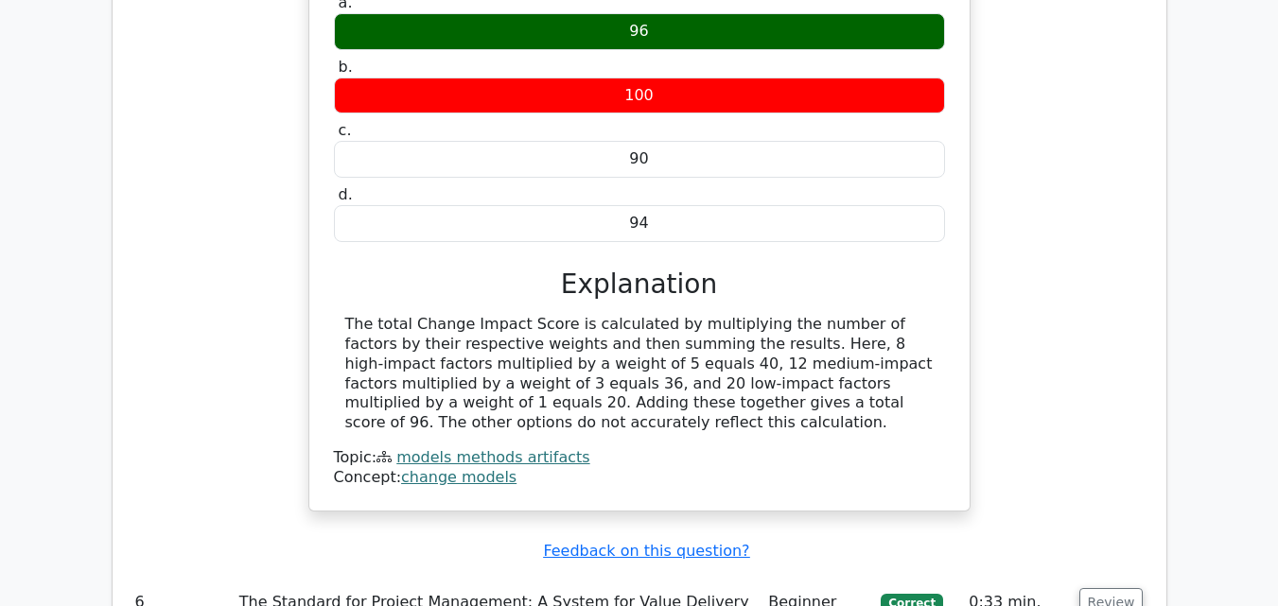
scroll to position [5864, 0]
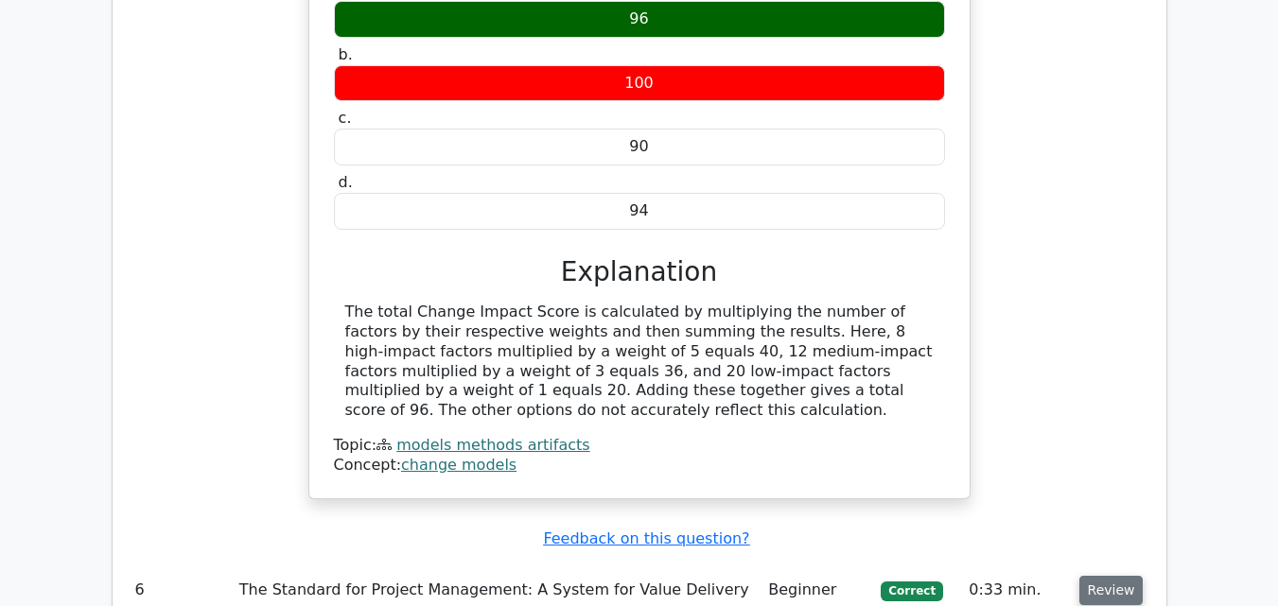
click at [1097, 576] on button "Review" at bounding box center [1111, 590] width 64 height 29
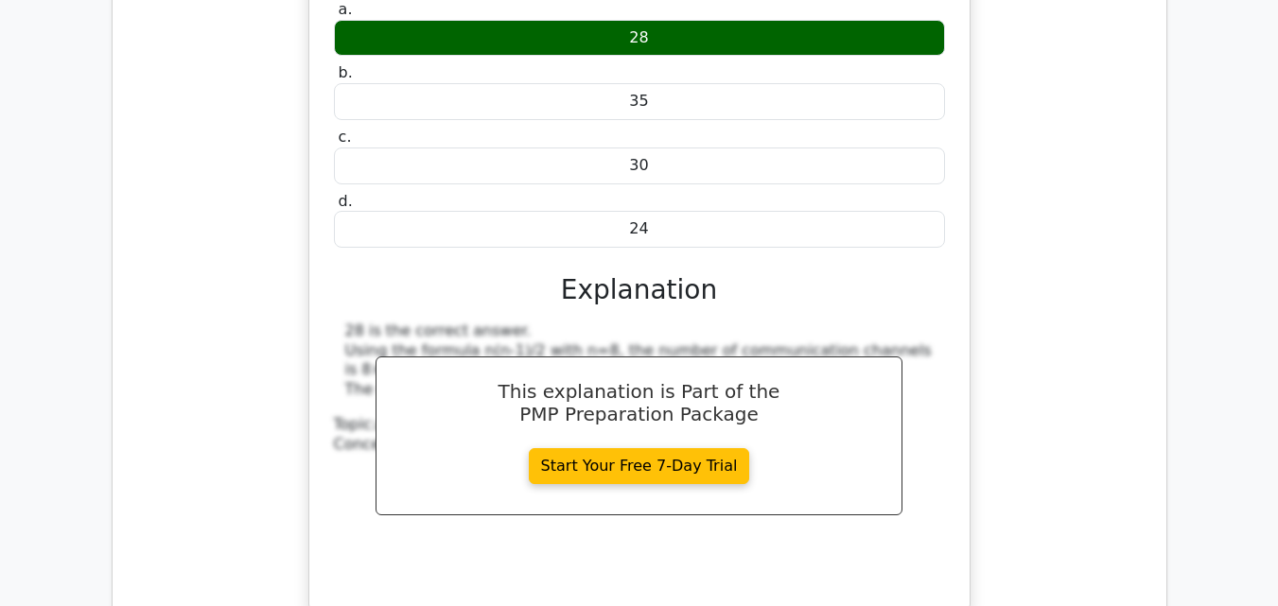
scroll to position [6620, 0]
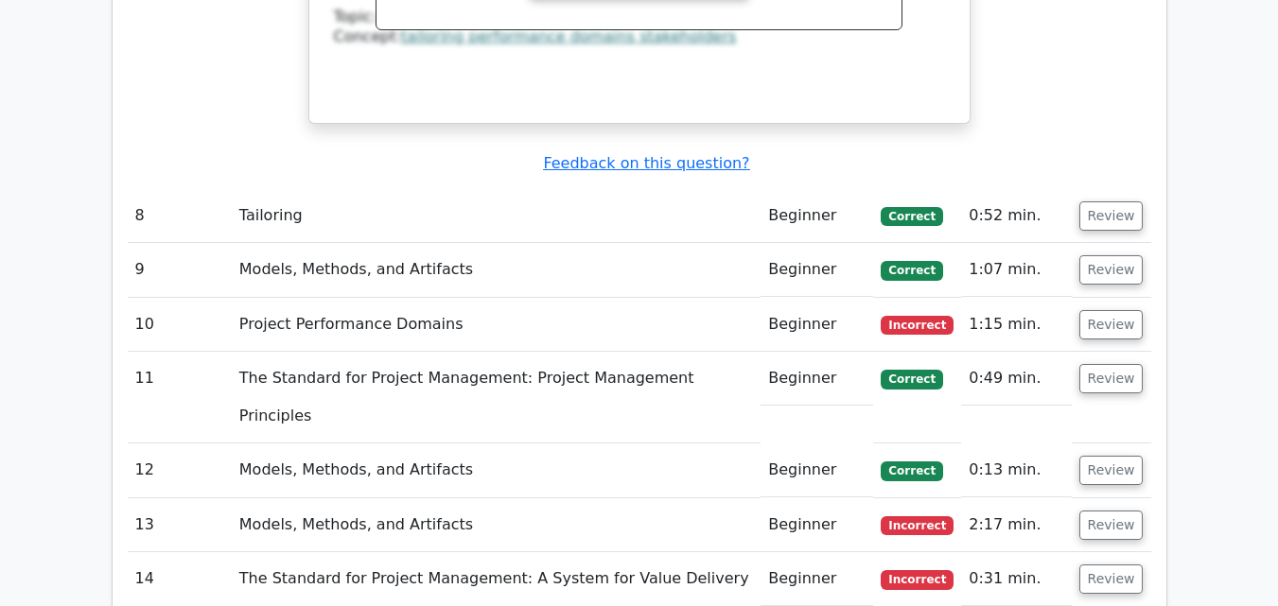
scroll to position [8218, 0]
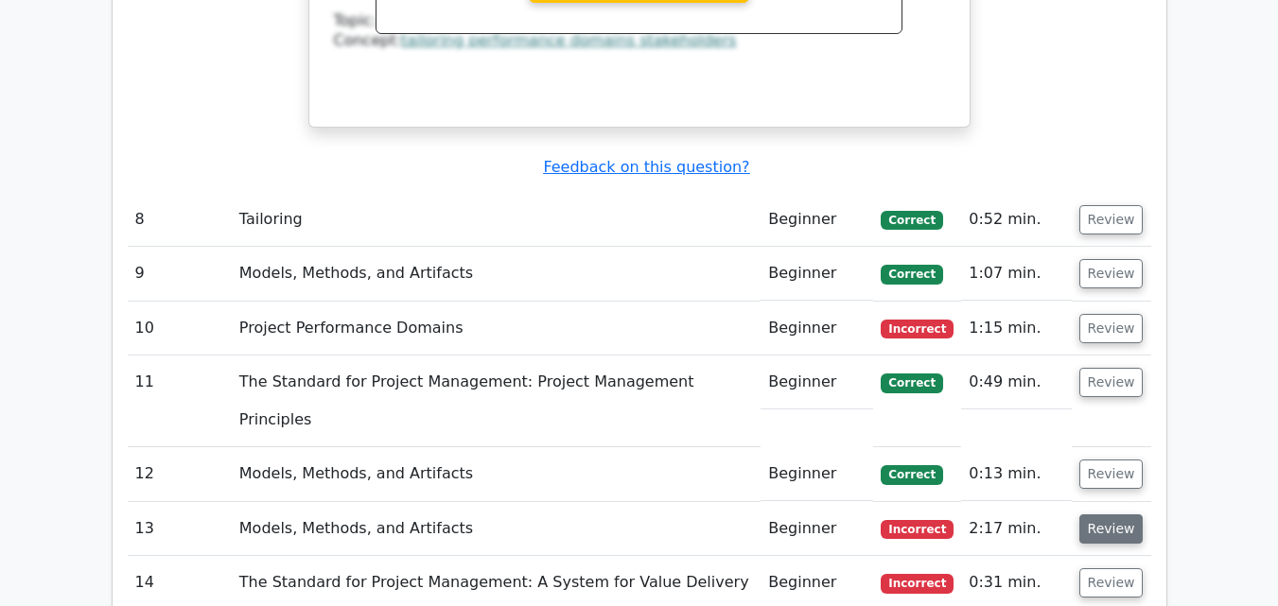
click at [1094, 515] on button "Review" at bounding box center [1111, 529] width 64 height 29
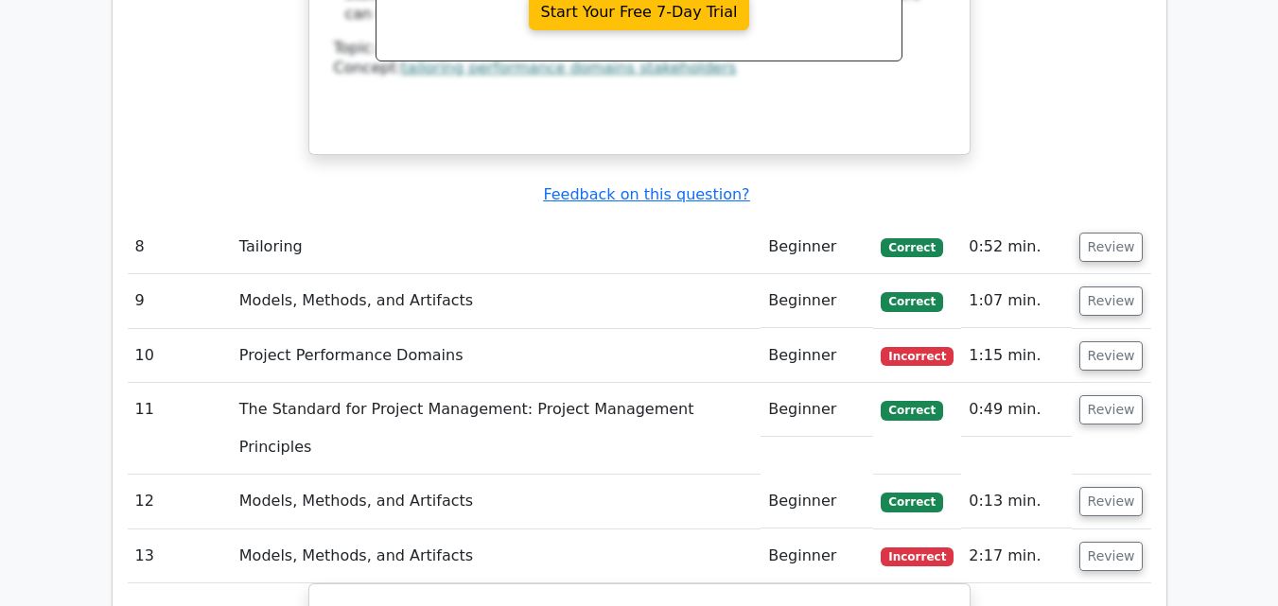
scroll to position [8123, 0]
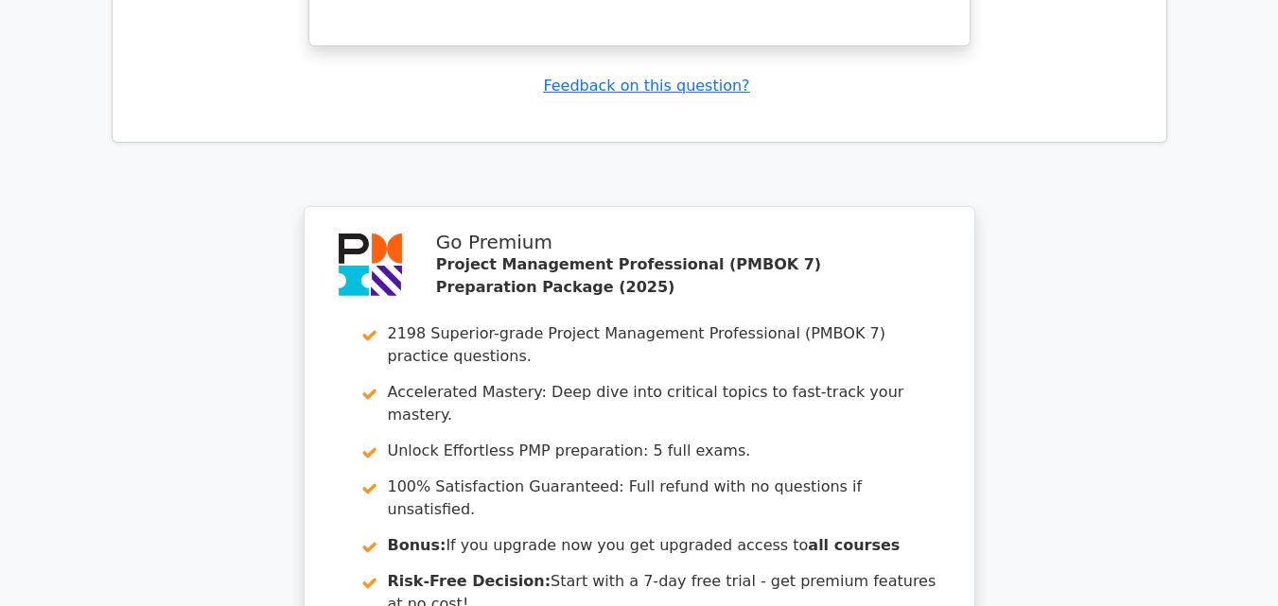
scroll to position [9571, 0]
